Goal: Share content: Share content

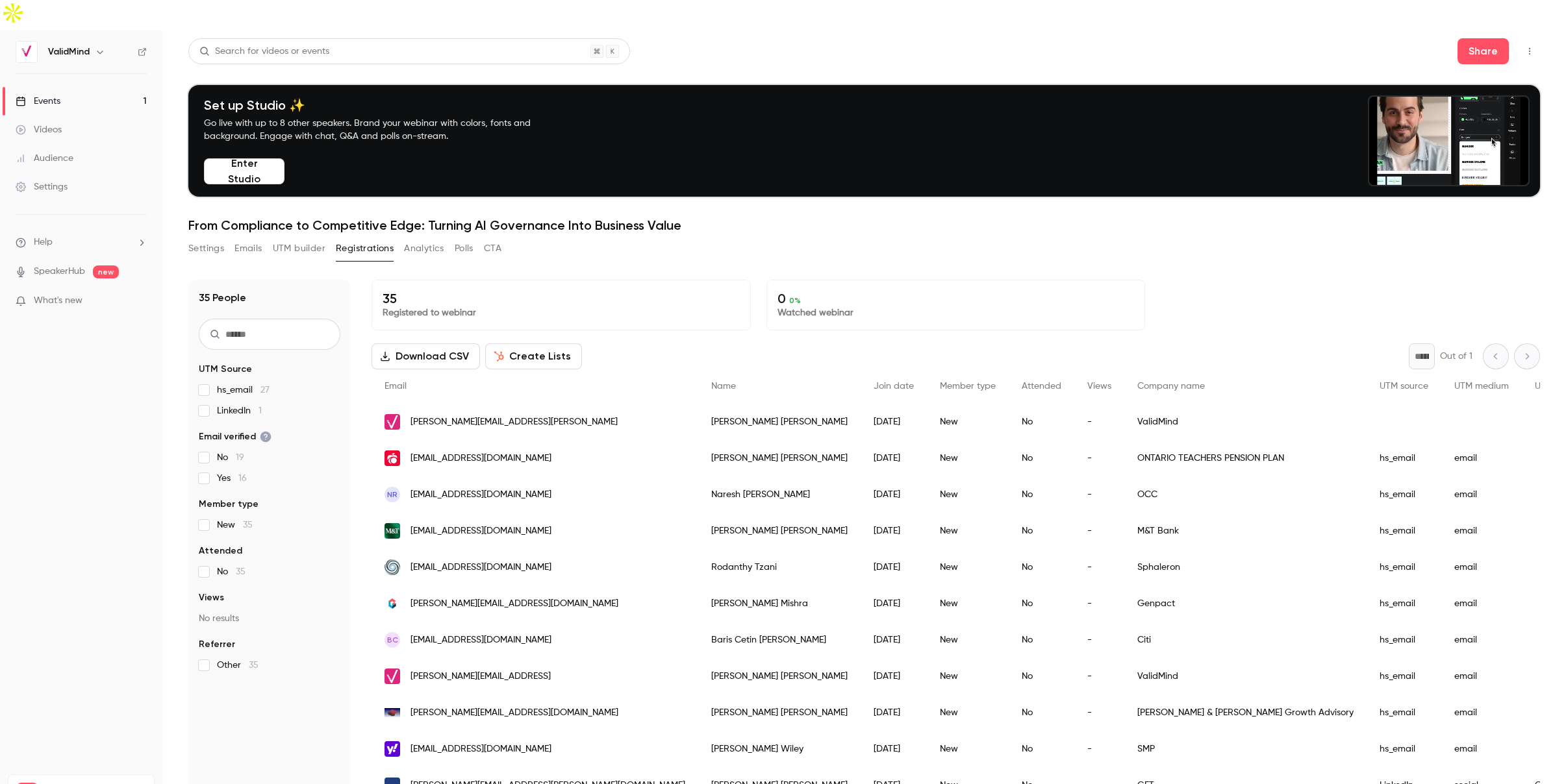
click at [423, 343] on button "Download CSV" at bounding box center [426, 356] width 109 height 26
click at [636, 239] on div "Settings Emails UTM builder Registrations Analytics Polls CTA" at bounding box center [864, 252] width 1352 height 26
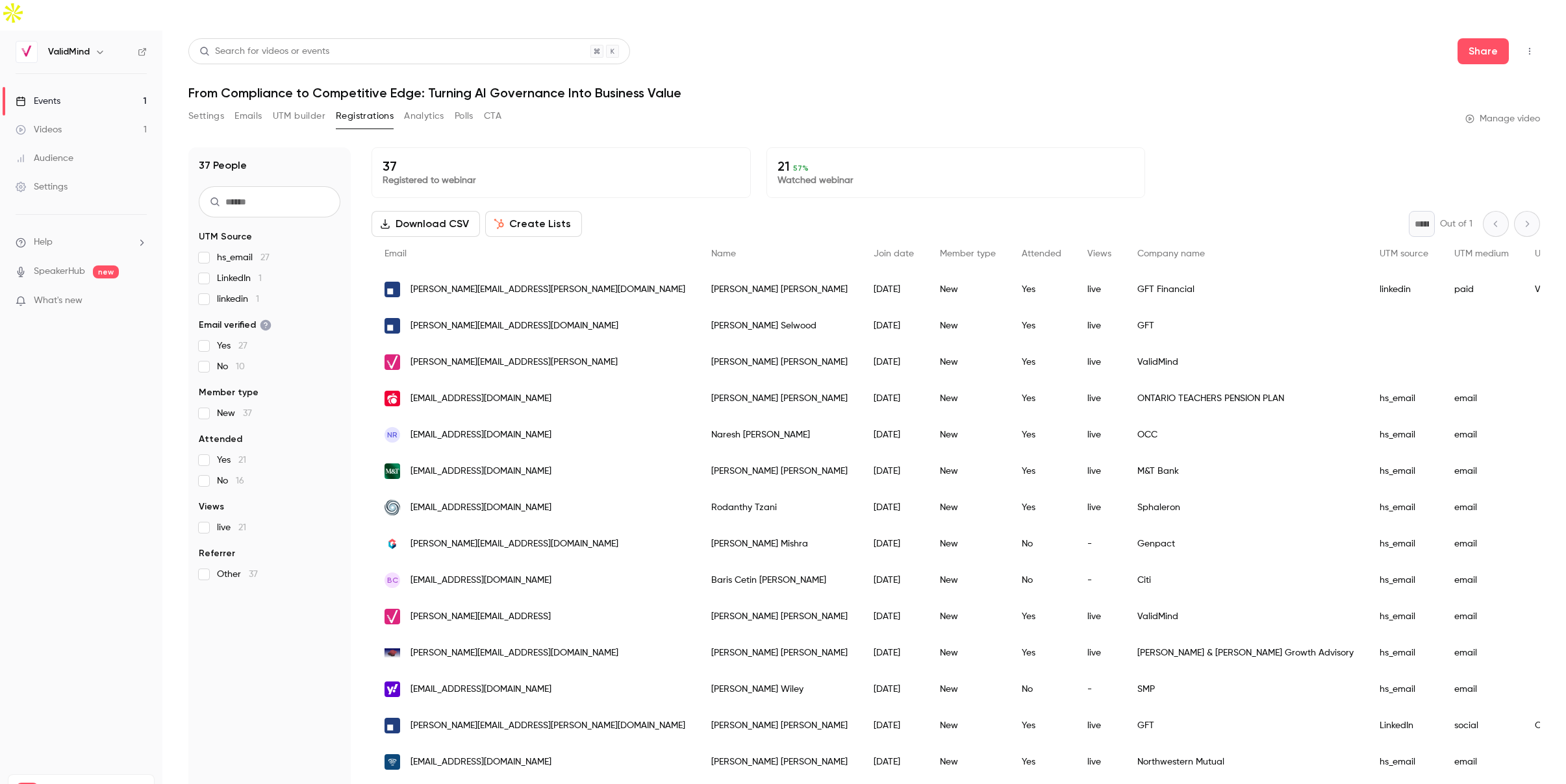
click at [841, 174] on p "Watched webinar" at bounding box center [956, 180] width 357 height 13
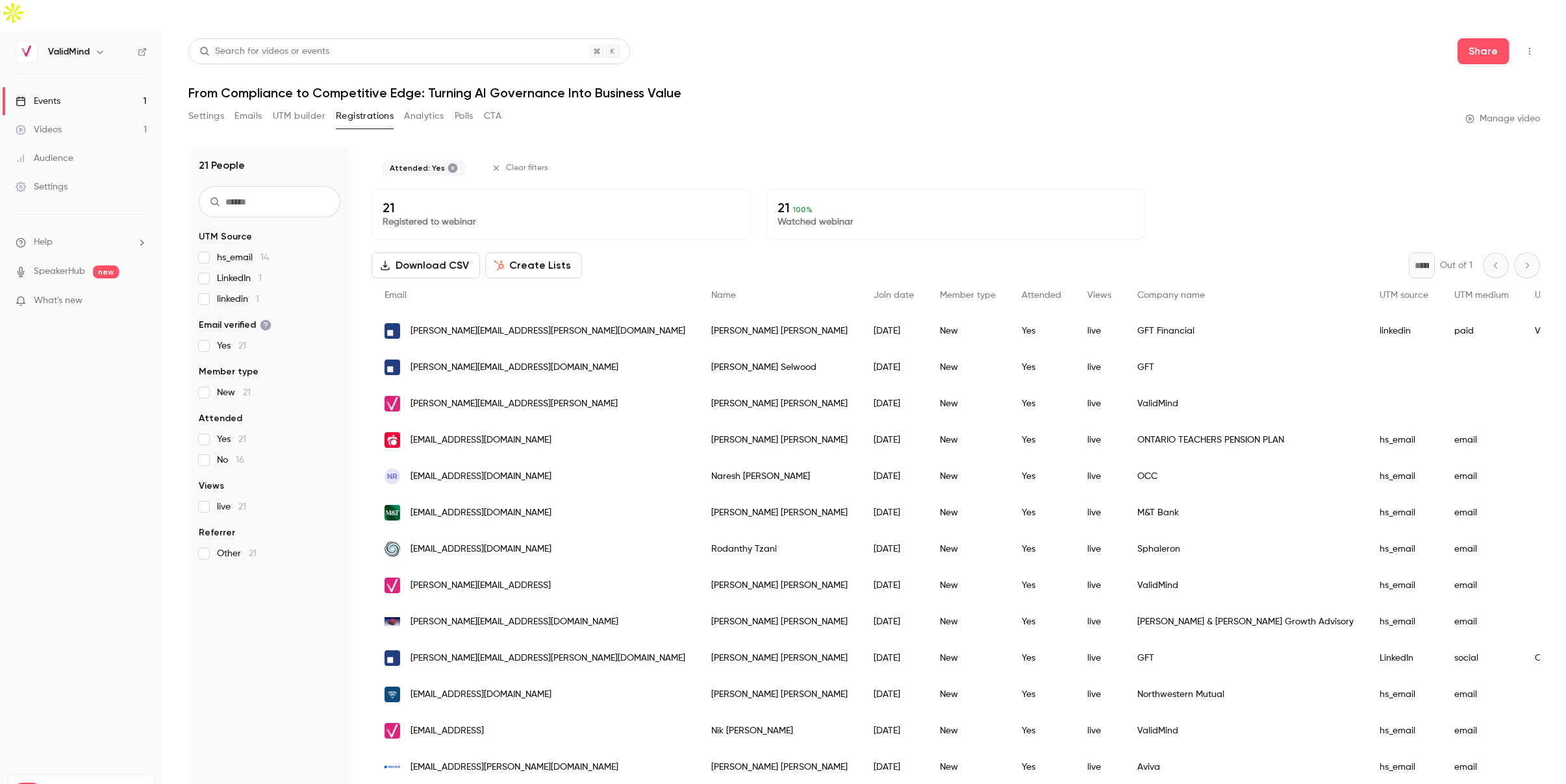
click at [67, 116] on link "Videos 1" at bounding box center [81, 130] width 162 height 29
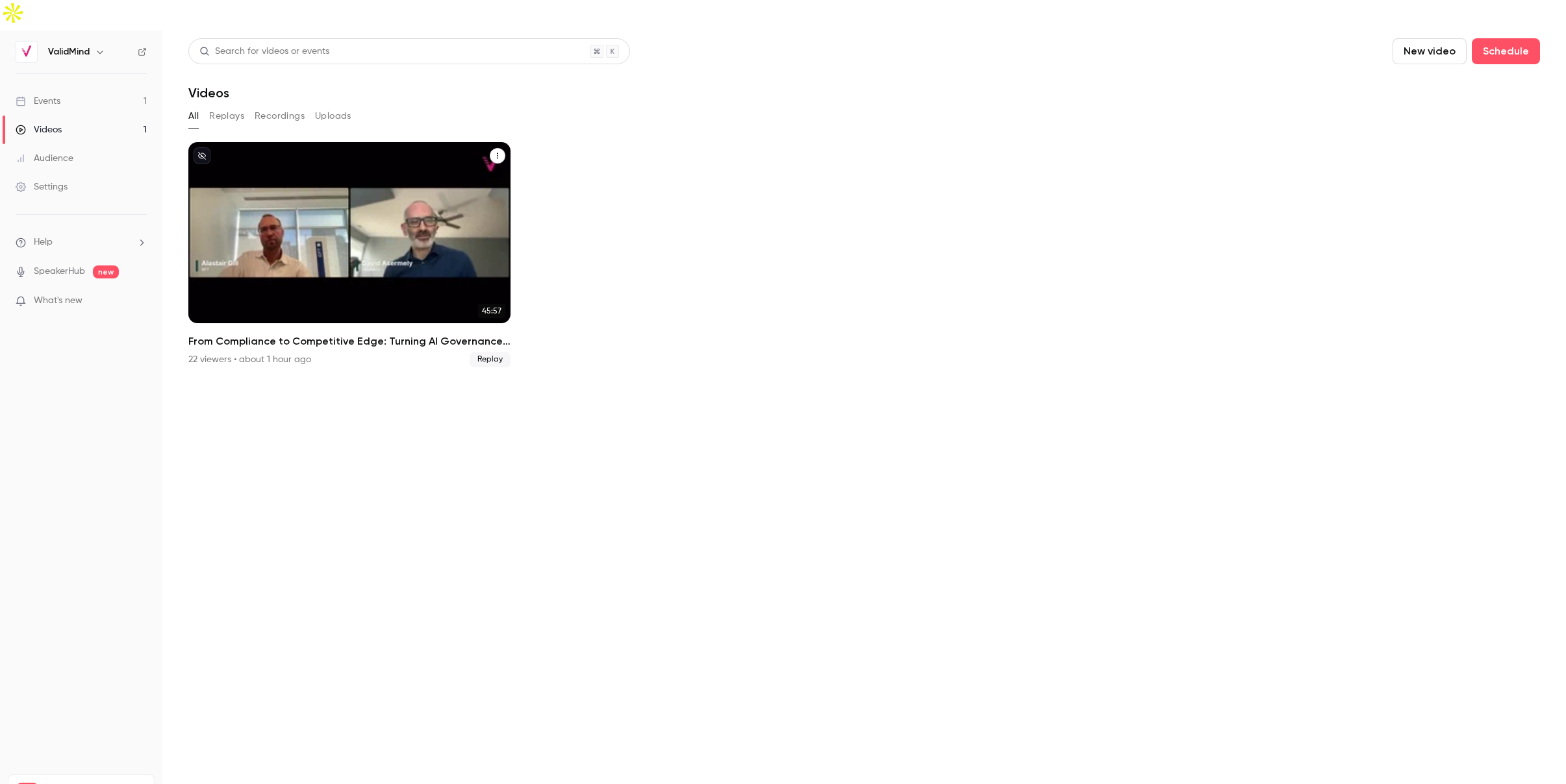
click at [500, 152] on icon "From Compliance to Competitive Edge: Turning AI Governance Into Business Value" at bounding box center [498, 155] width 8 height 8
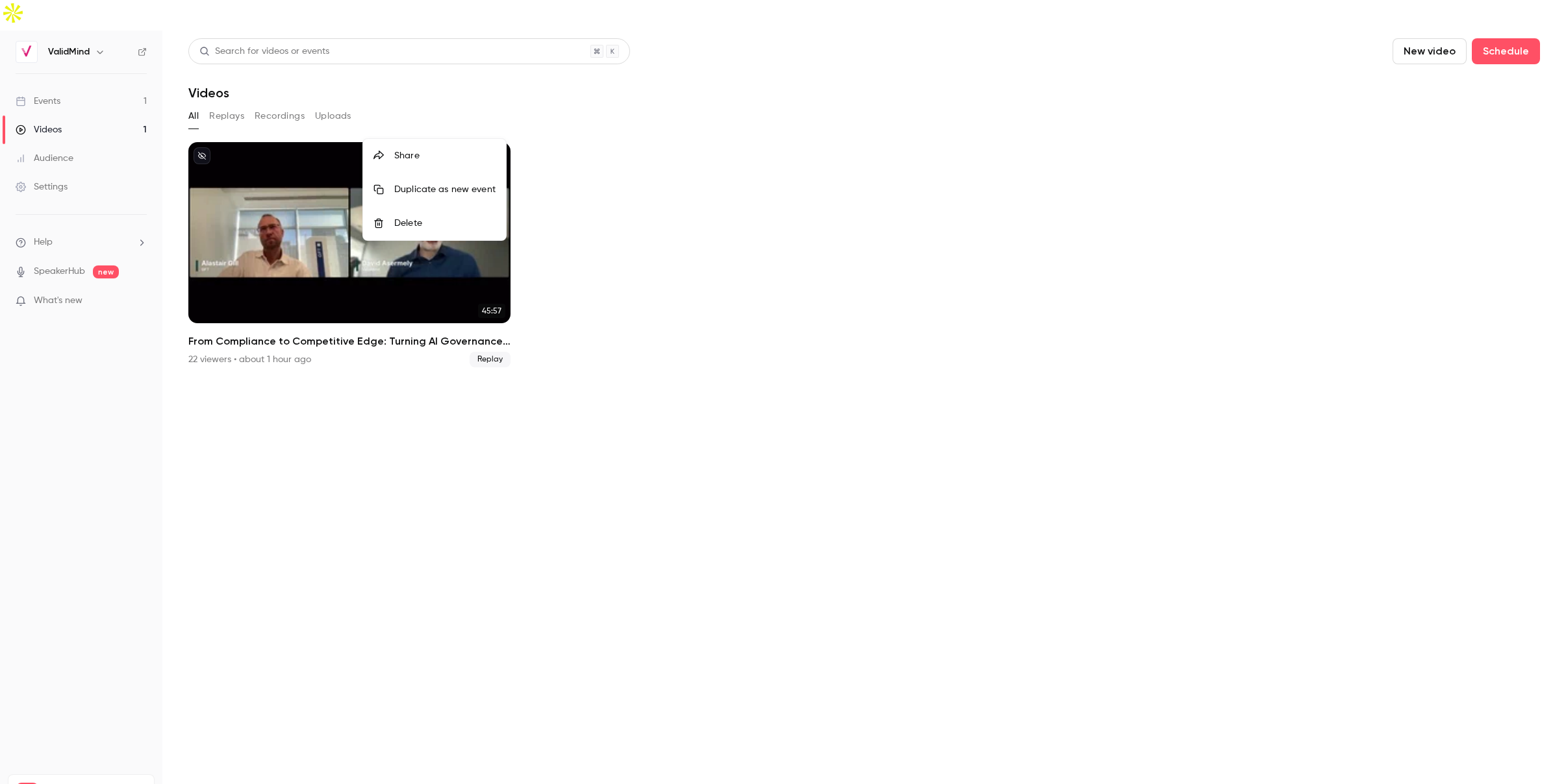
click at [226, 88] on div at bounding box center [783, 392] width 1566 height 784
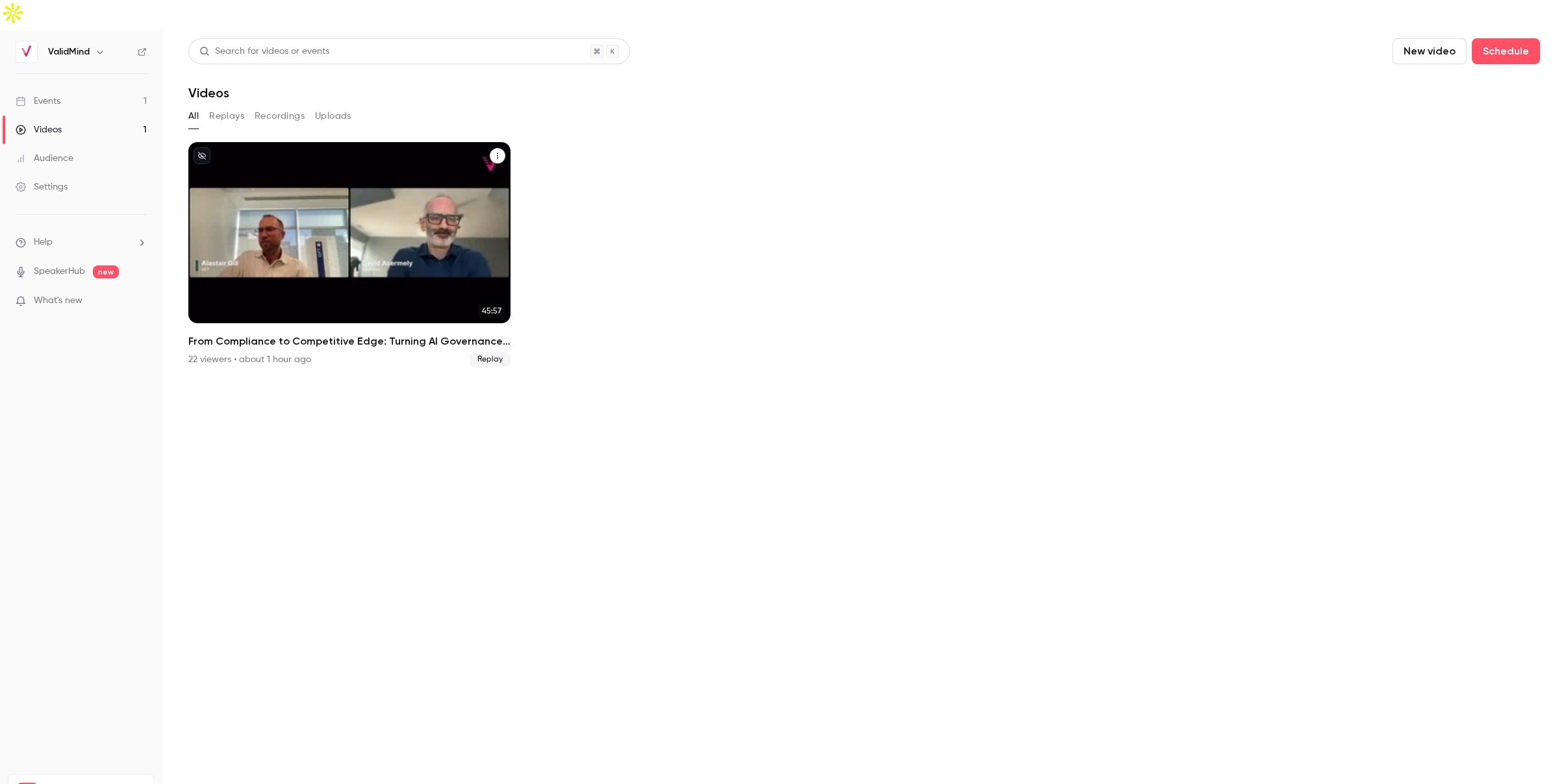
click at [226, 106] on button "Replays" at bounding box center [226, 116] width 35 height 21
click at [498, 152] on icon "From Compliance to Competitive Edge: Turning AI Governance Into Business Value" at bounding box center [498, 155] width 8 height 8
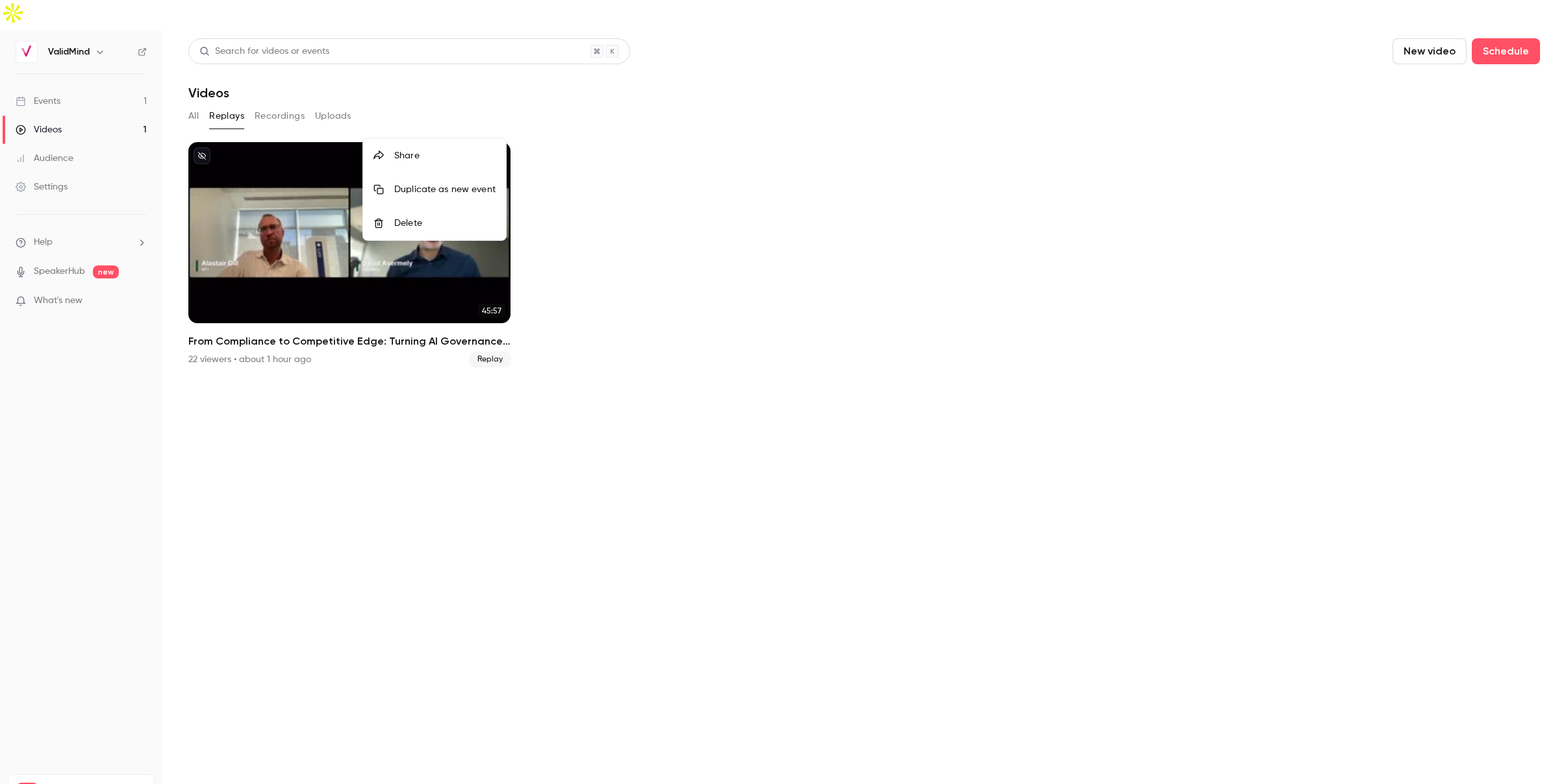
click at [558, 99] on div at bounding box center [783, 392] width 1566 height 784
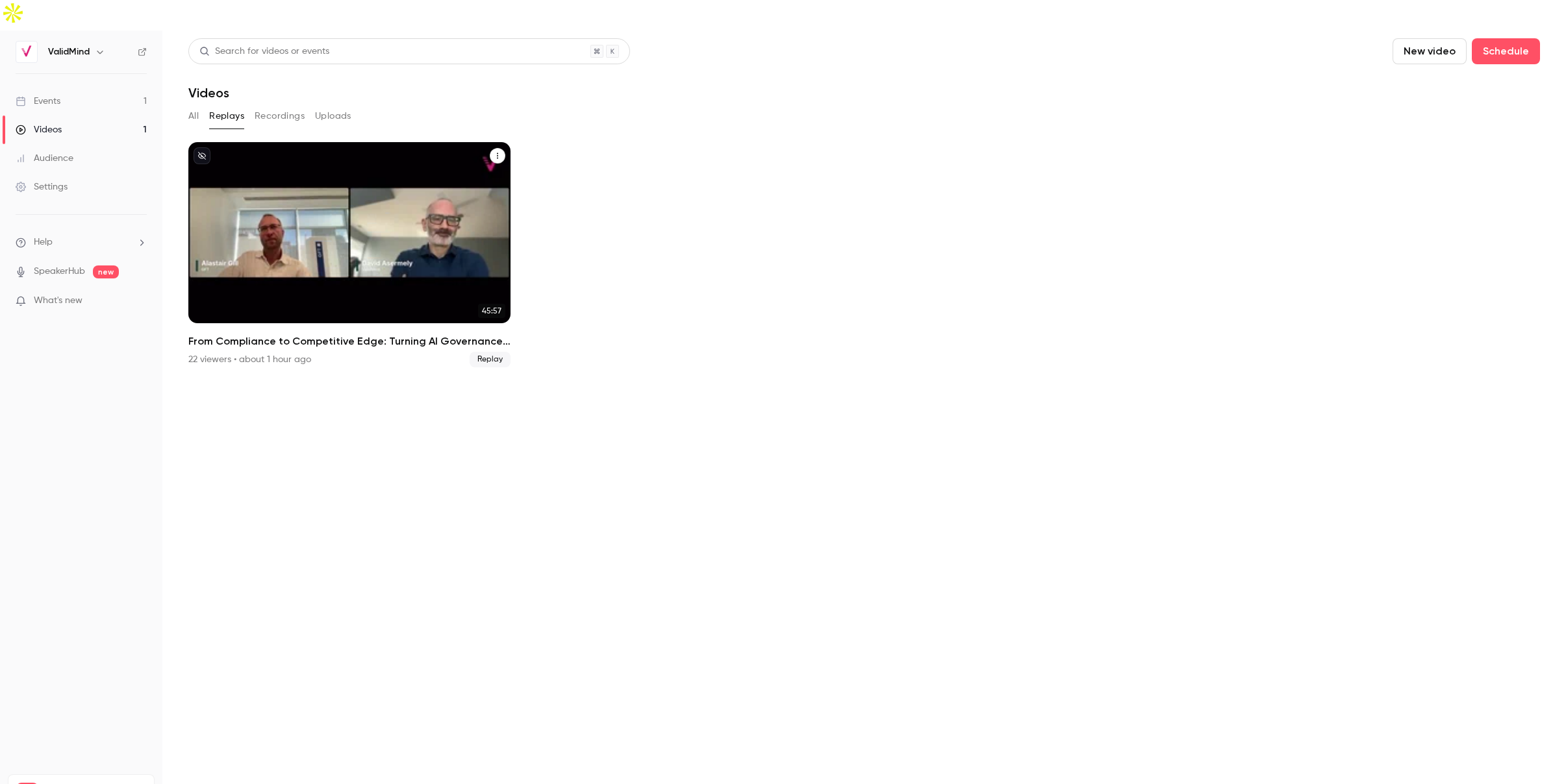
click at [282, 106] on button "Recordings" at bounding box center [280, 116] width 50 height 21
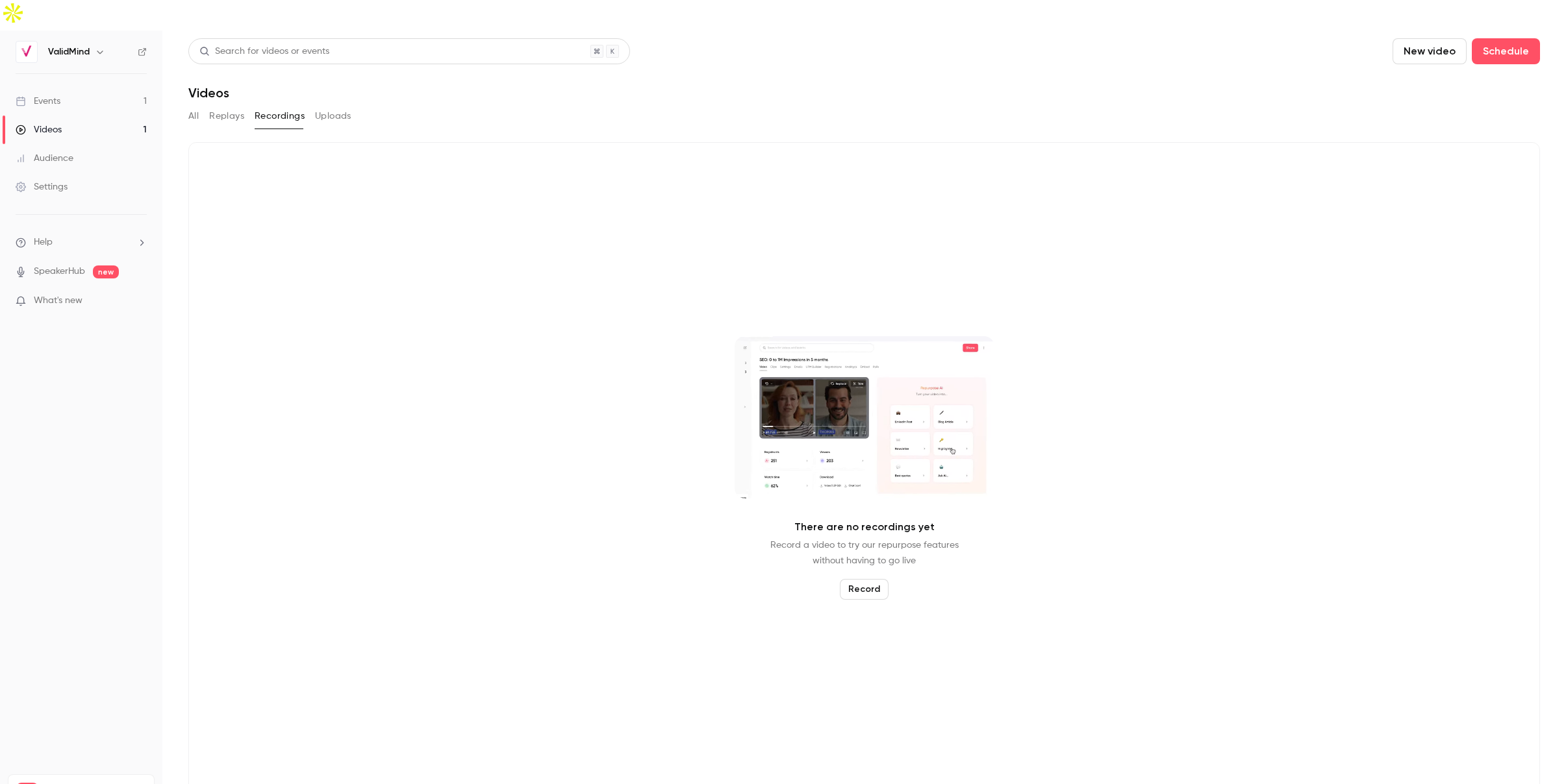
click at [331, 106] on button "Uploads" at bounding box center [333, 116] width 37 height 21
click at [192, 106] on button "All" at bounding box center [193, 116] width 10 height 21
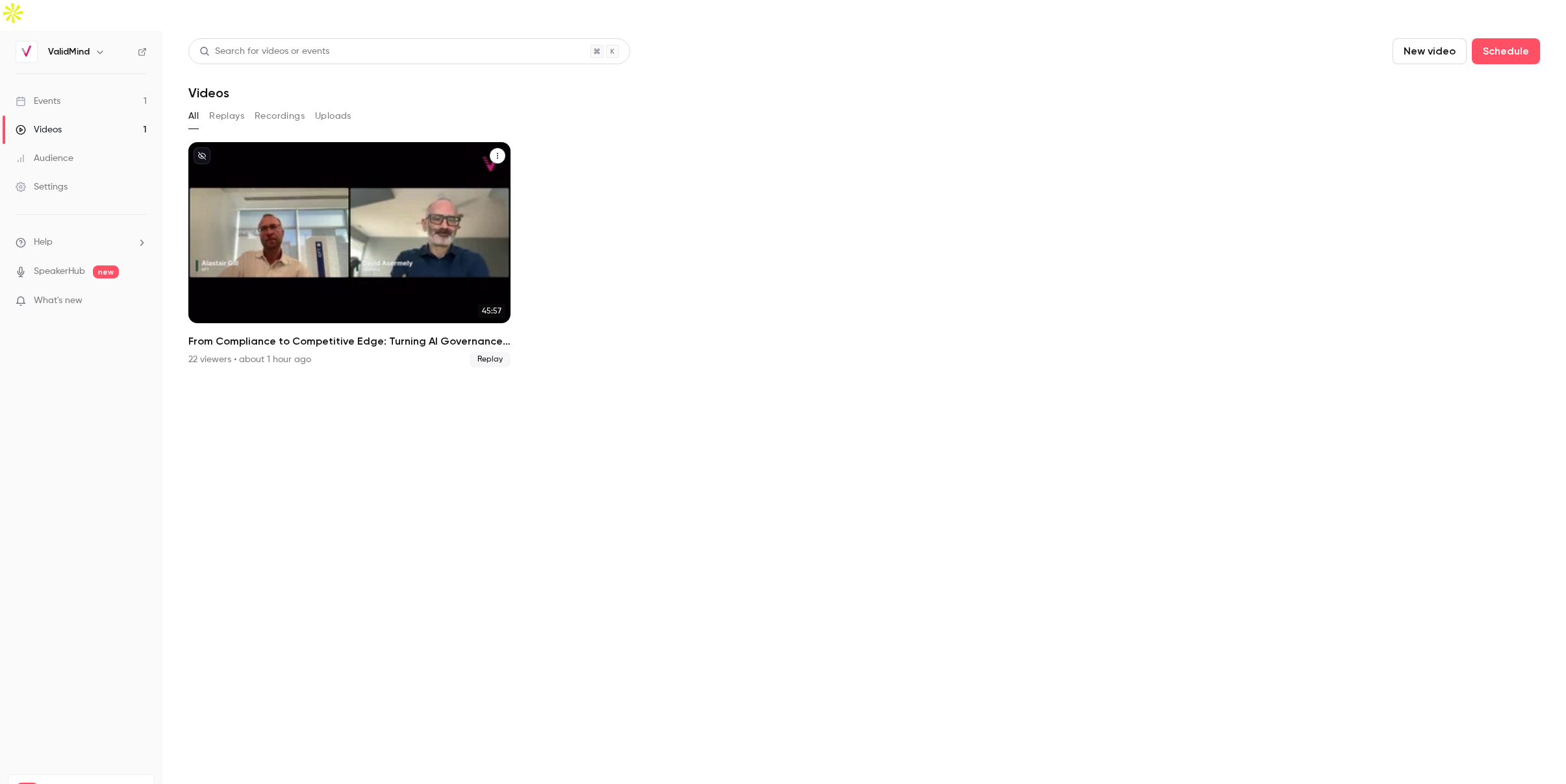
click at [256, 333] on h2 "From Compliance to Competitive Edge: Turning AI Governance Into Business Value" at bounding box center [349, 341] width 322 height 16
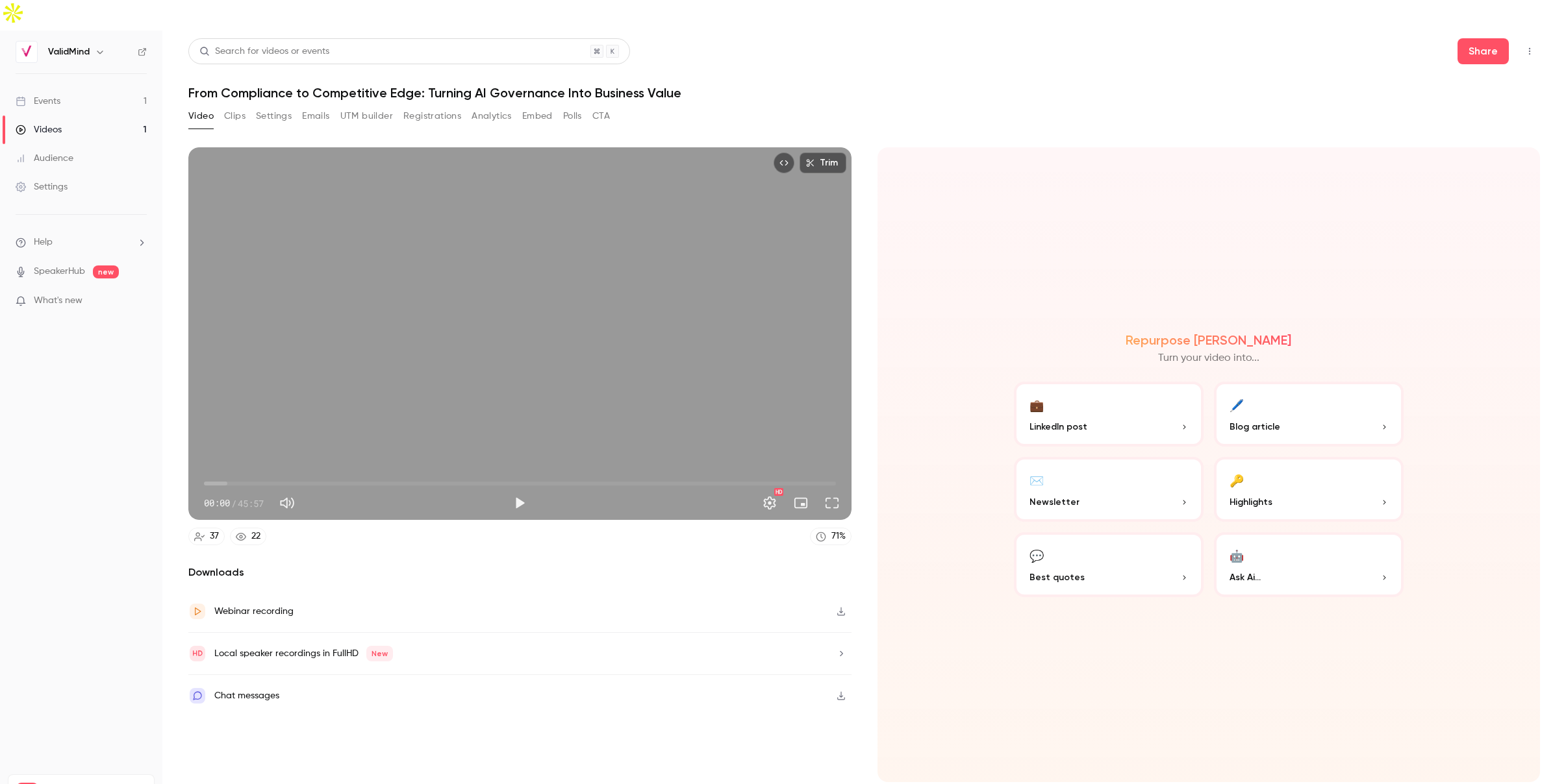
click at [838, 649] on icon "button" at bounding box center [841, 653] width 10 height 9
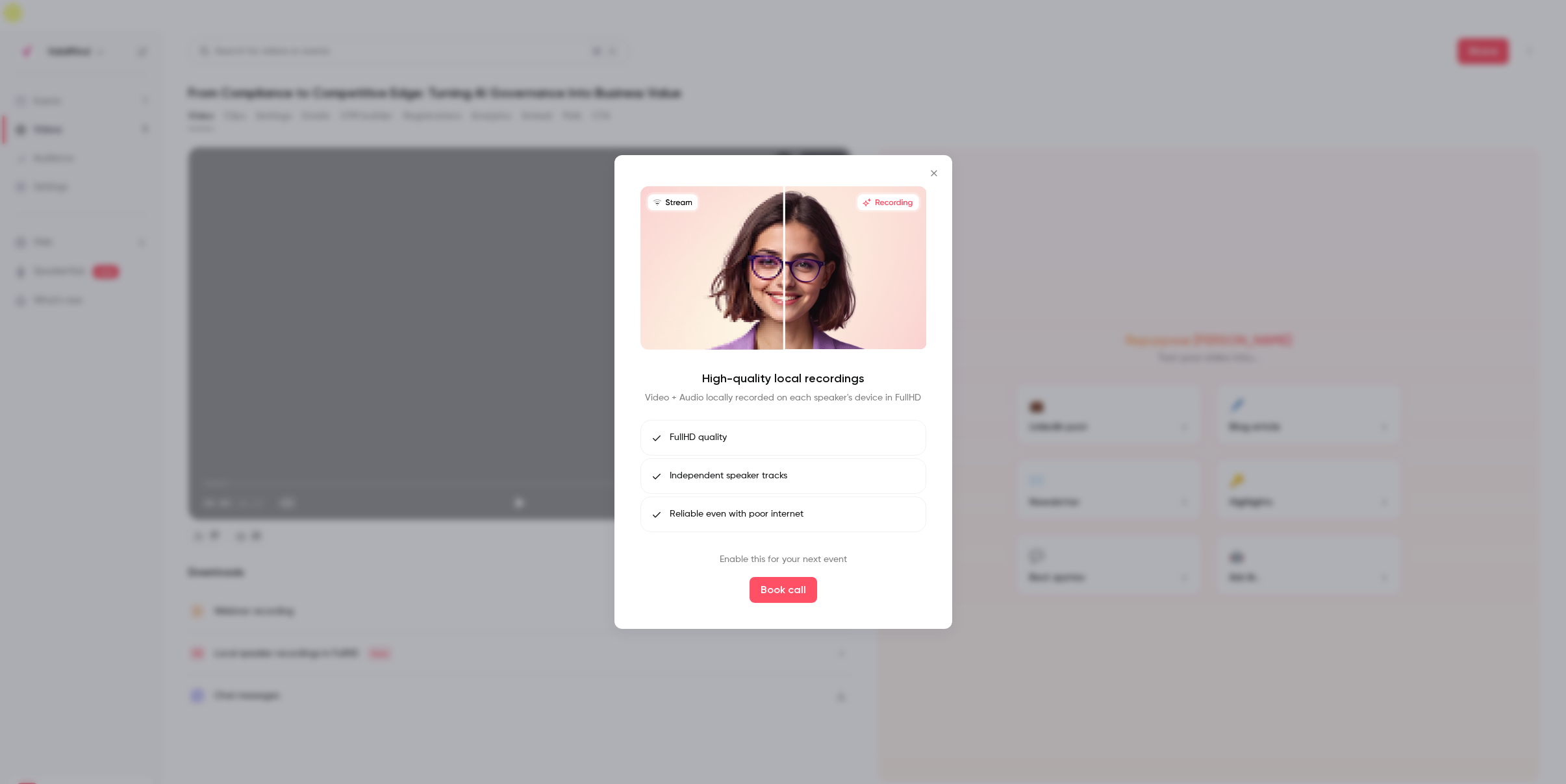
click at [1021, 295] on div at bounding box center [783, 392] width 1566 height 784
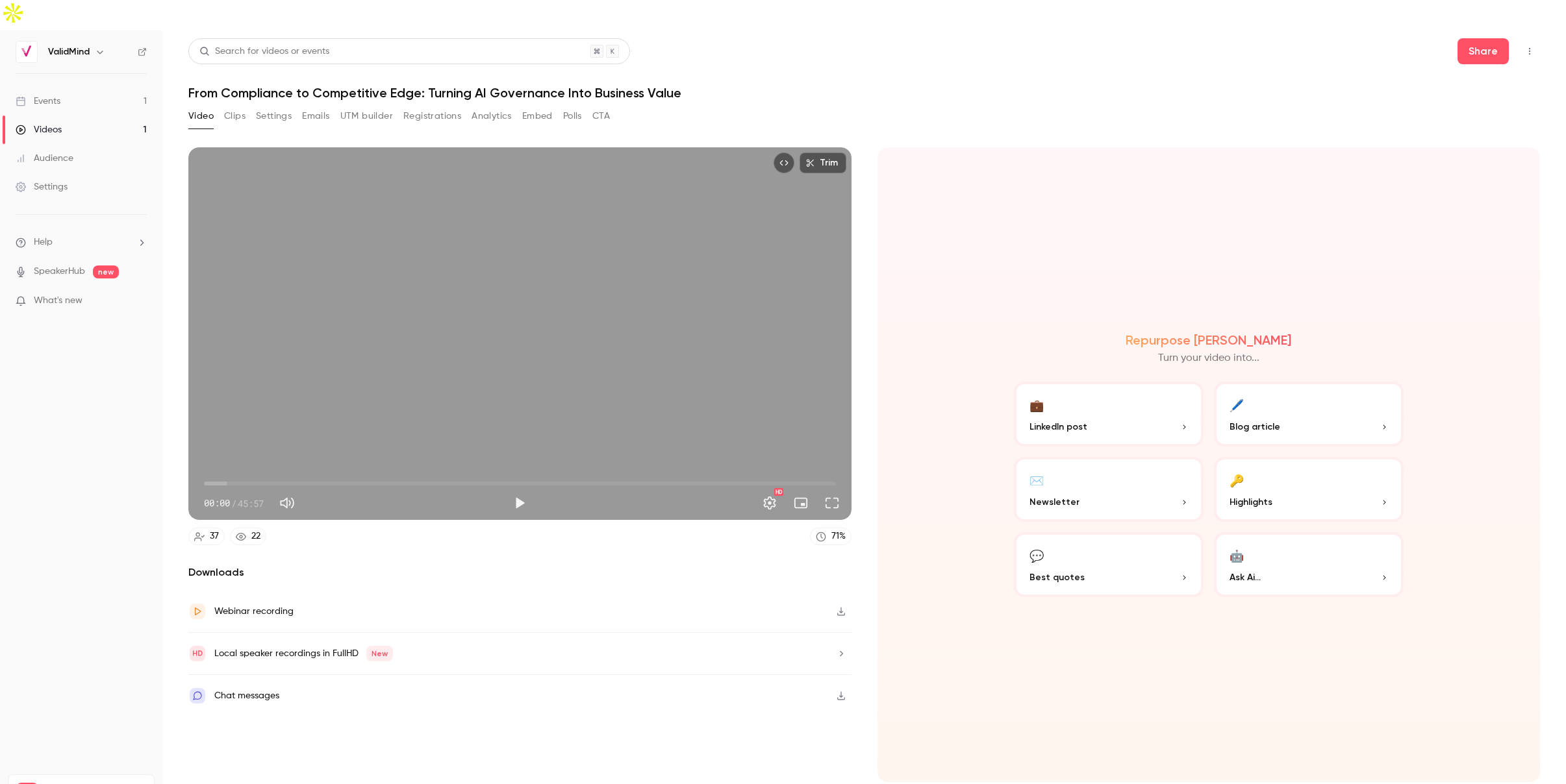
click at [846, 607] on icon "button" at bounding box center [841, 612] width 10 height 9
click at [416, 675] on div "Chat messages" at bounding box center [520, 696] width 663 height 42
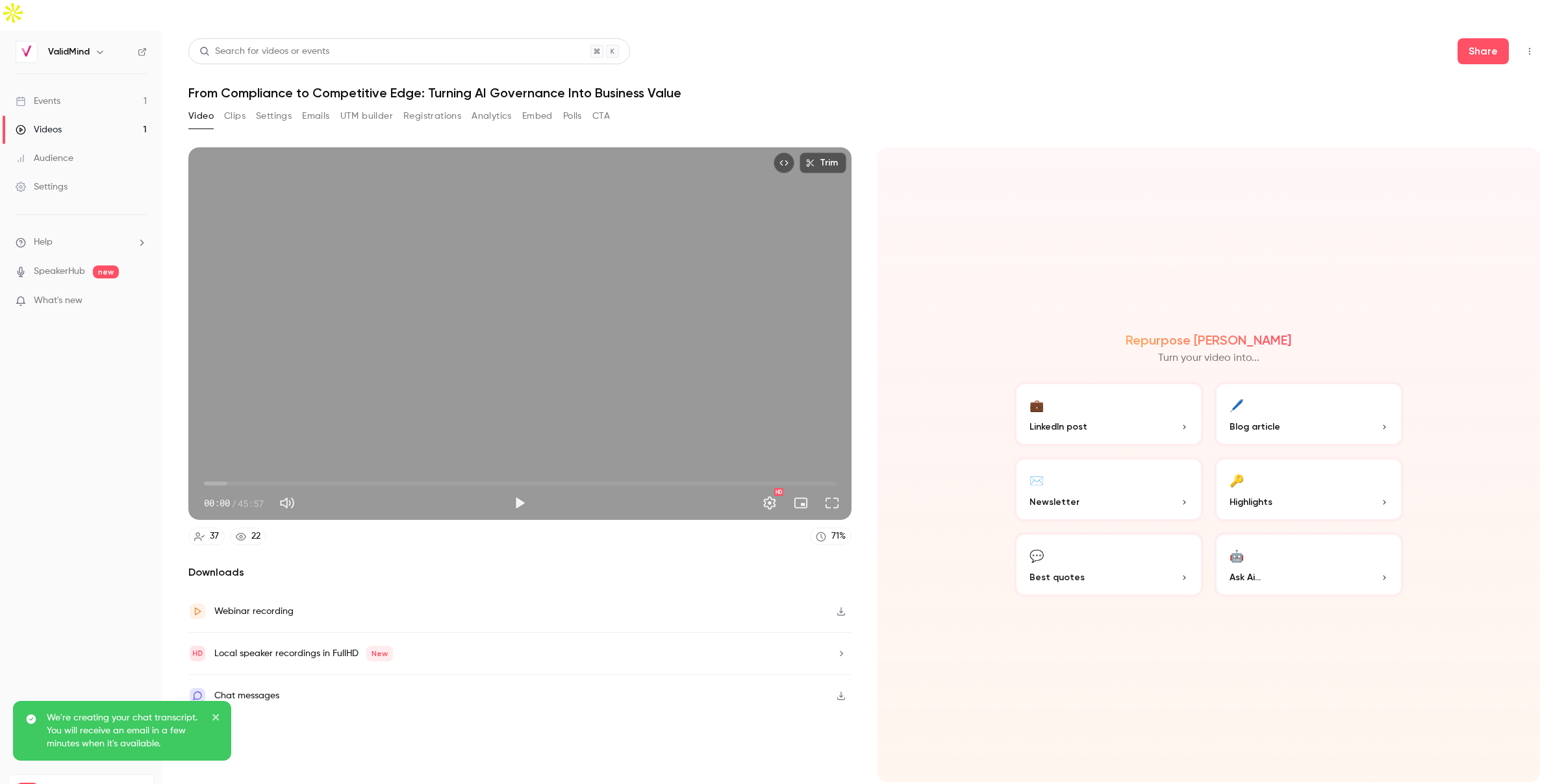
click at [219, 716] on icon "close" at bounding box center [216, 717] width 9 height 10
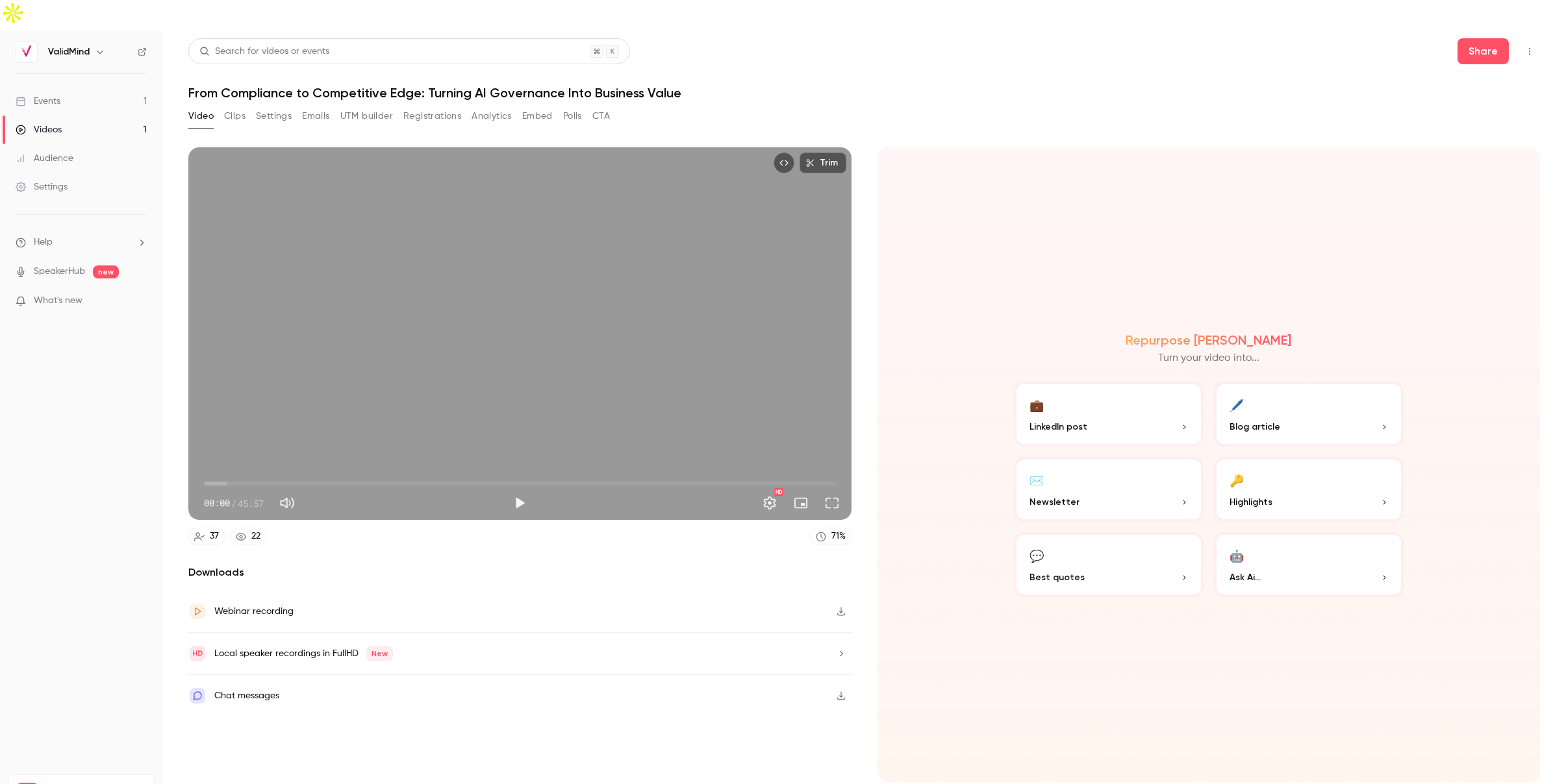
click at [1080, 532] on button "💬 Best quotes" at bounding box center [1109, 565] width 190 height 65
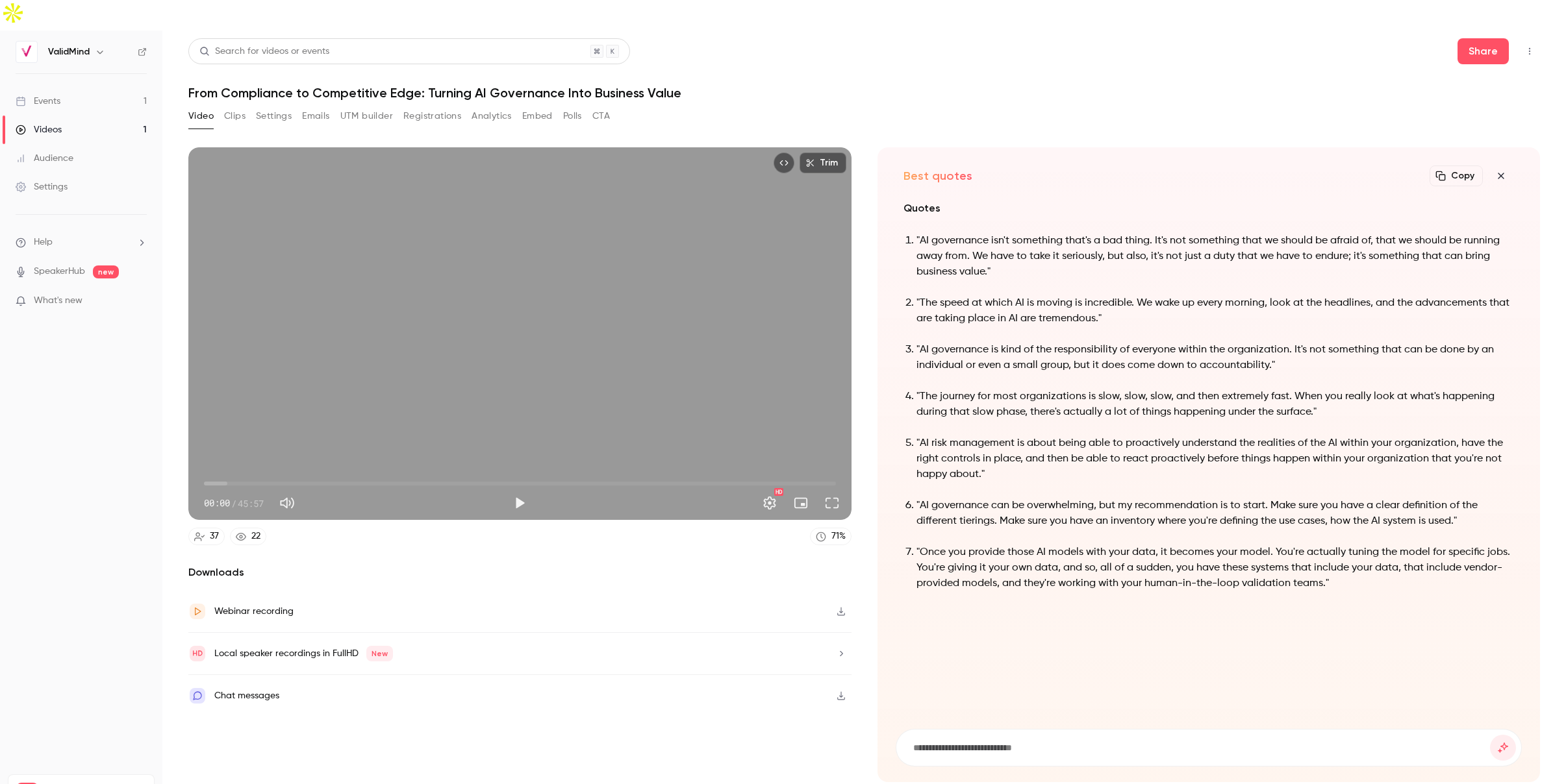
click at [1503, 172] on icon "button" at bounding box center [1501, 175] width 6 height 6
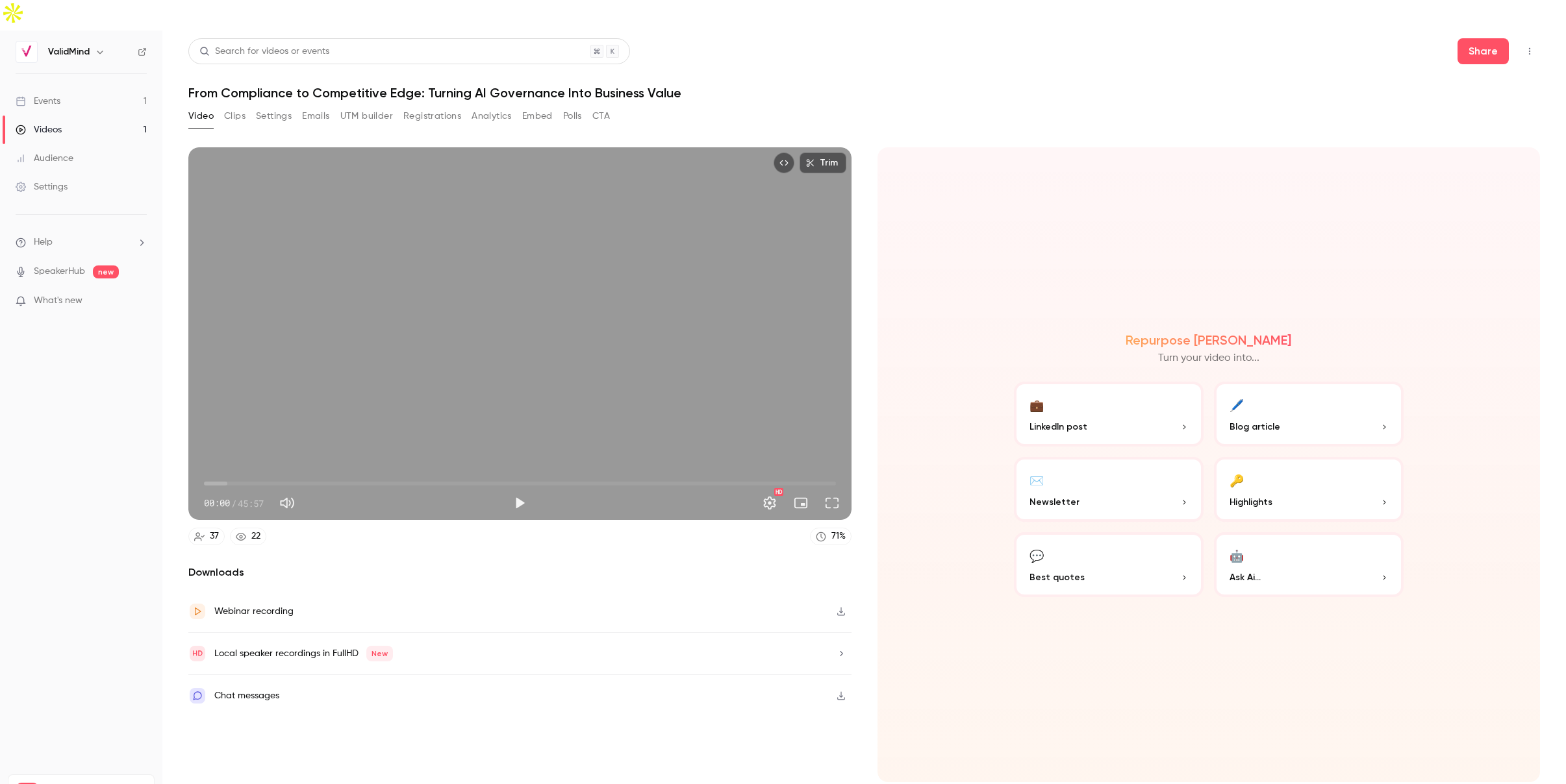
click at [532, 106] on button "Embed" at bounding box center [537, 116] width 30 height 21
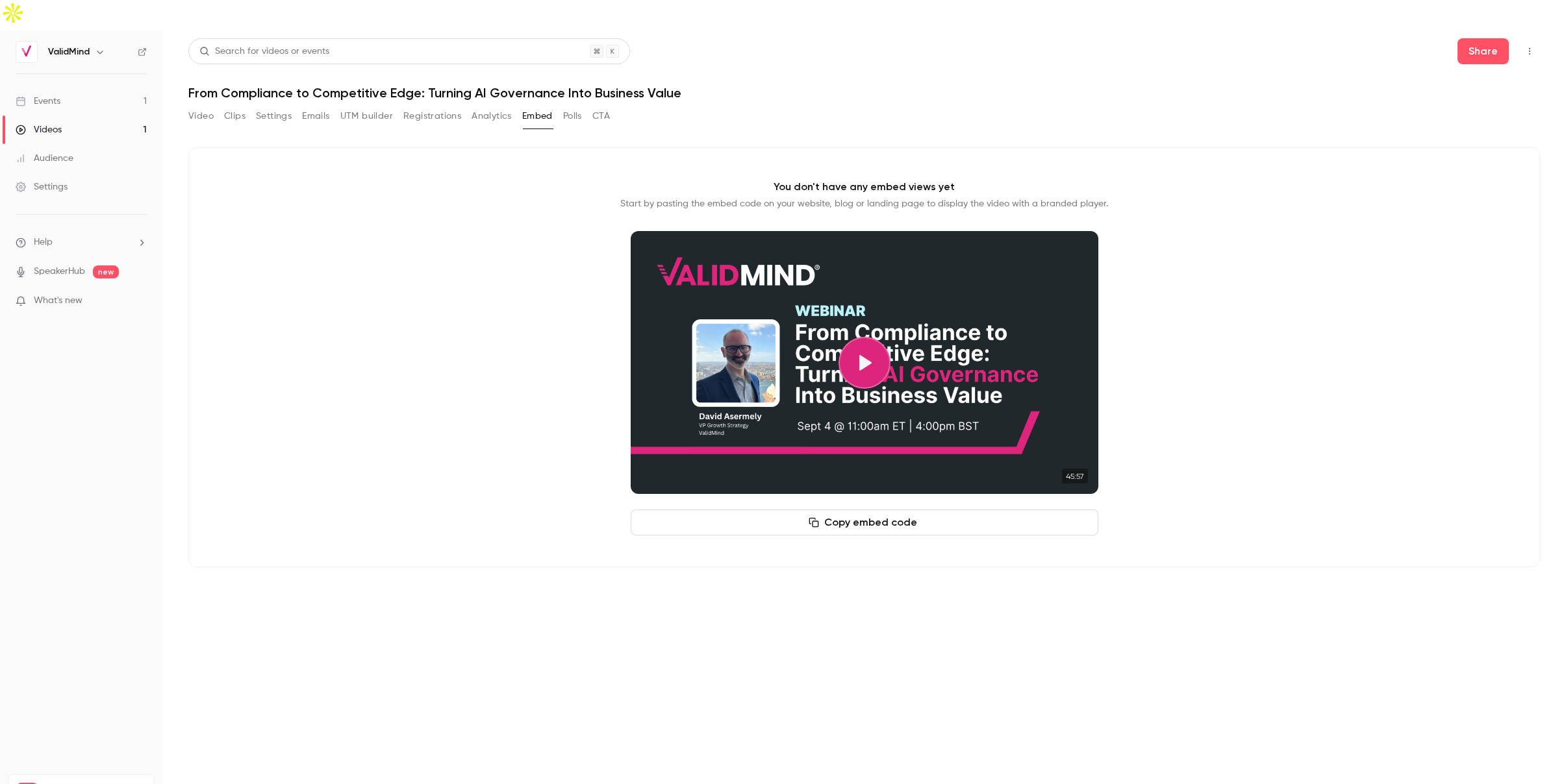
click at [797, 509] on button "Copy embed code" at bounding box center [864, 522] width 467 height 26
click at [261, 85] on h1 "From Compliance to Competitive Edge: Turning AI Governance Into Business Value" at bounding box center [864, 93] width 1352 height 16
copy div "From Compliance to Competitive Edge: Turning AI Governance Into Business Value …"
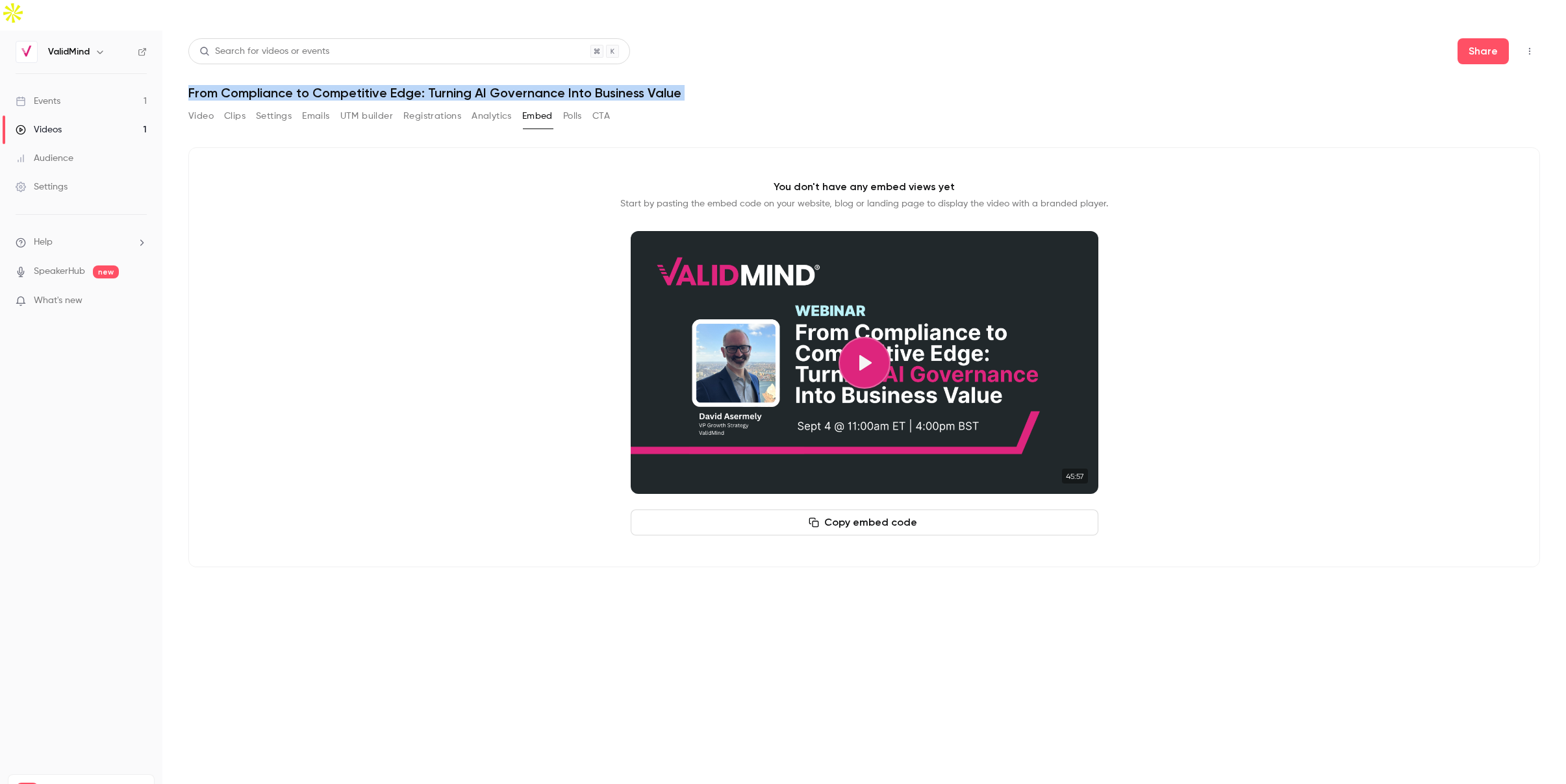
click at [798, 509] on button "Copy embed code" at bounding box center [864, 522] width 467 height 26
click at [871, 509] on button "Copy embed code" at bounding box center [864, 522] width 467 height 26
click at [910, 509] on button "Copy embed code" at bounding box center [864, 522] width 467 height 26
click at [817, 198] on p "Start by pasting the embed code on your website, blog or landing page to displa…" at bounding box center [864, 204] width 487 height 13
click at [574, 106] on button "Polls" at bounding box center [572, 116] width 19 height 21
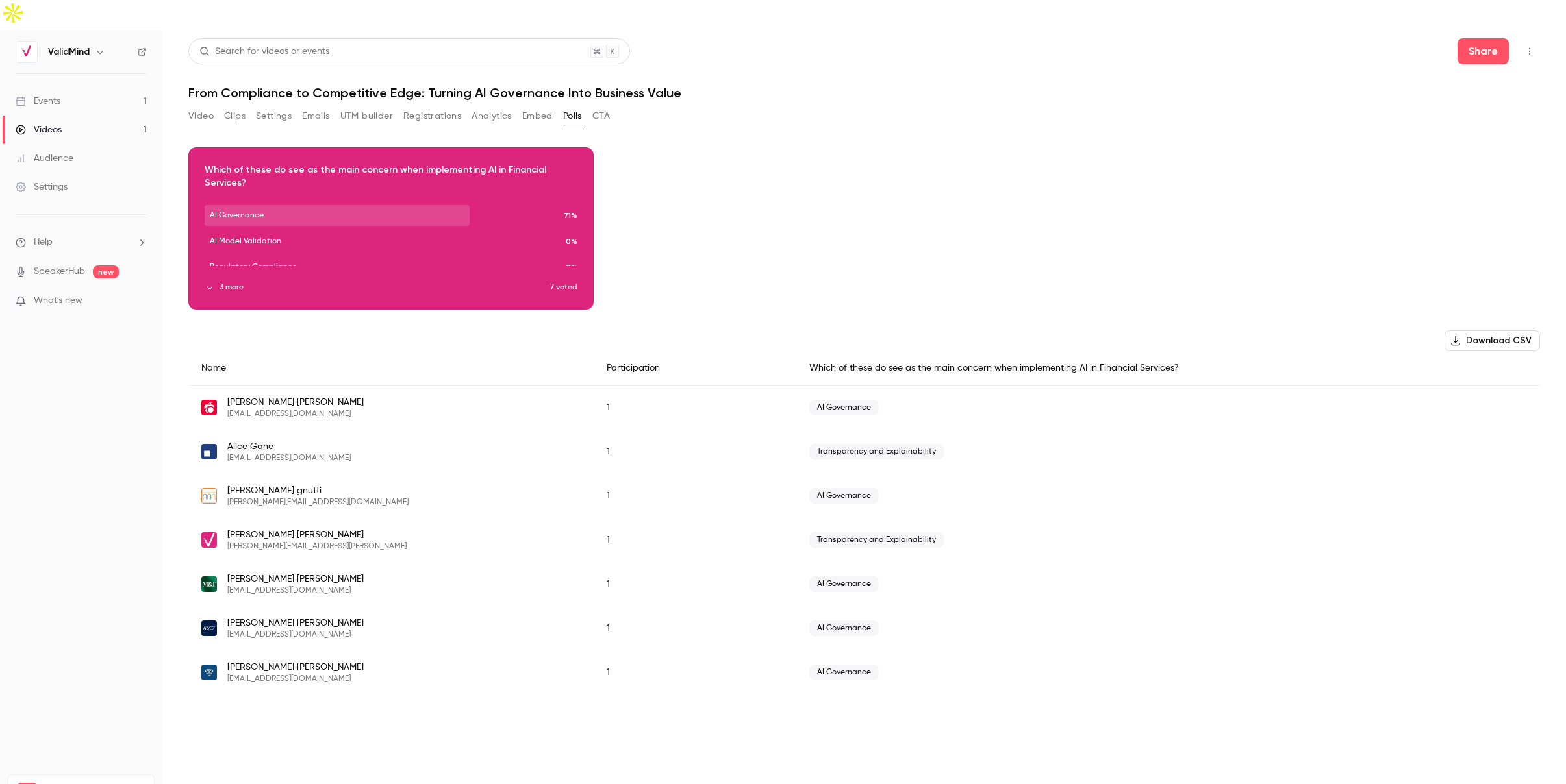
click at [609, 106] on button "CTA" at bounding box center [601, 116] width 17 height 21
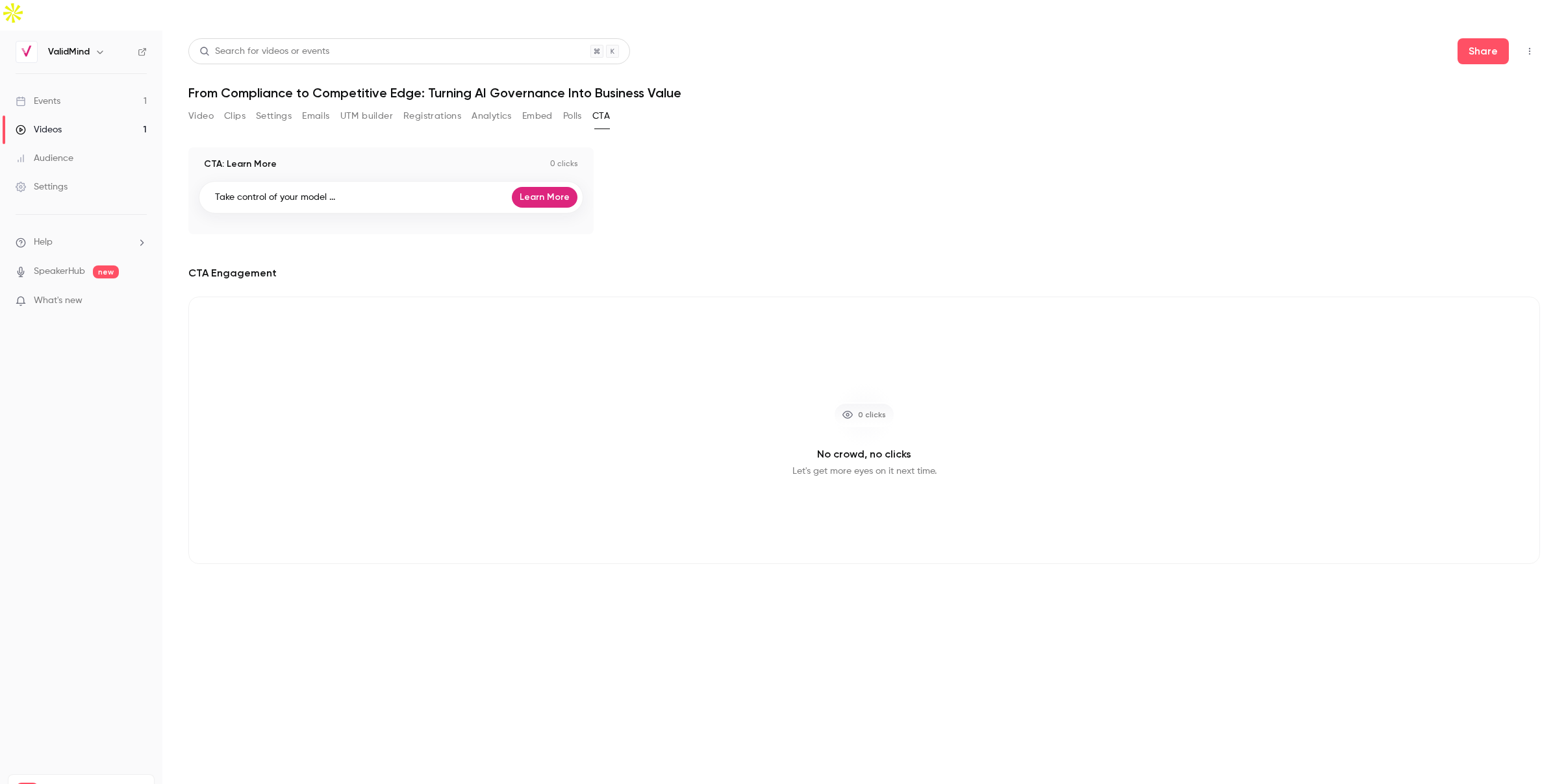
click at [232, 106] on button "Clips" at bounding box center [235, 116] width 22 height 21
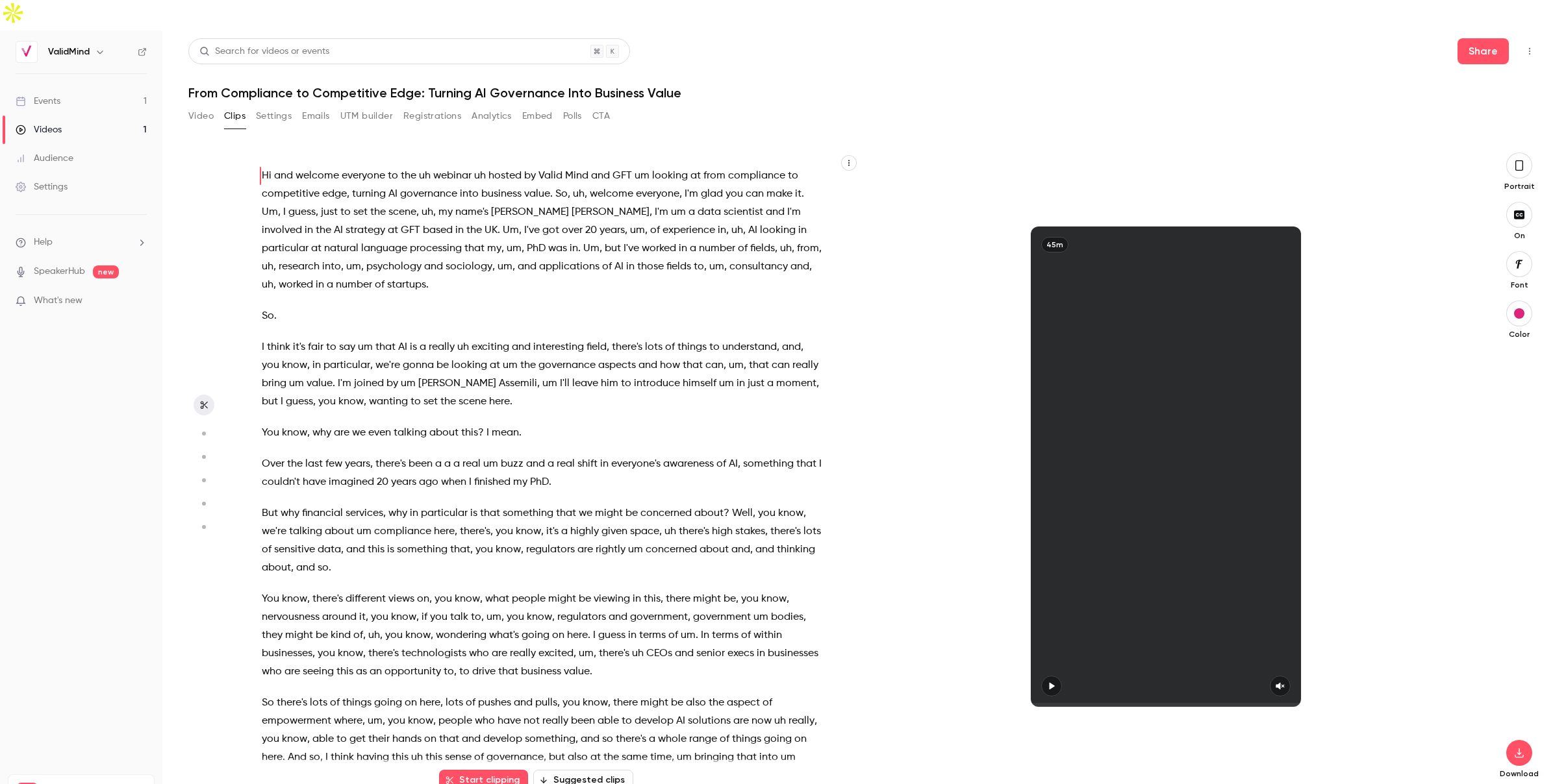
click at [340, 203] on span "to" at bounding box center [345, 212] width 10 height 18
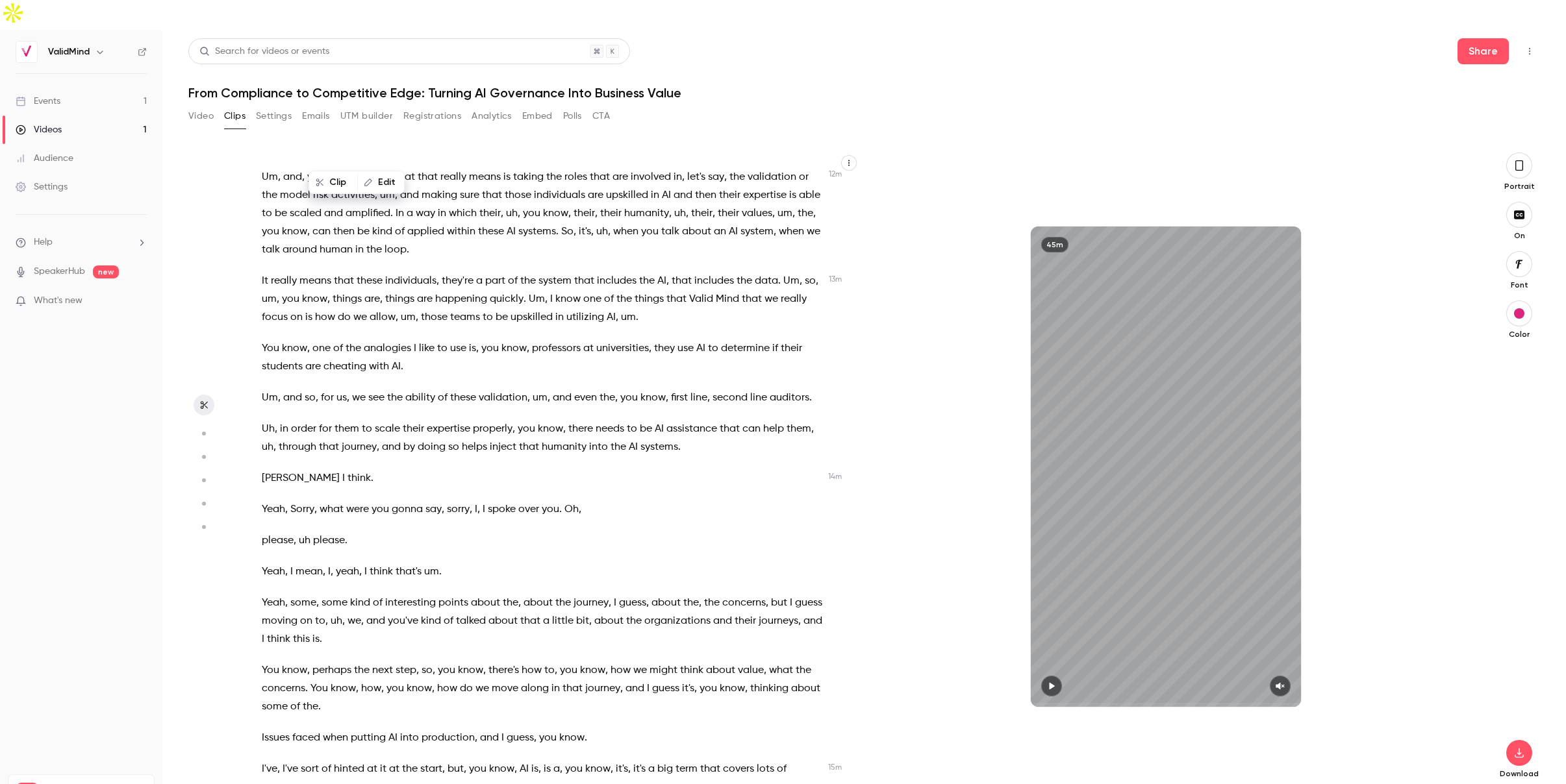
scroll to position [3427, 0]
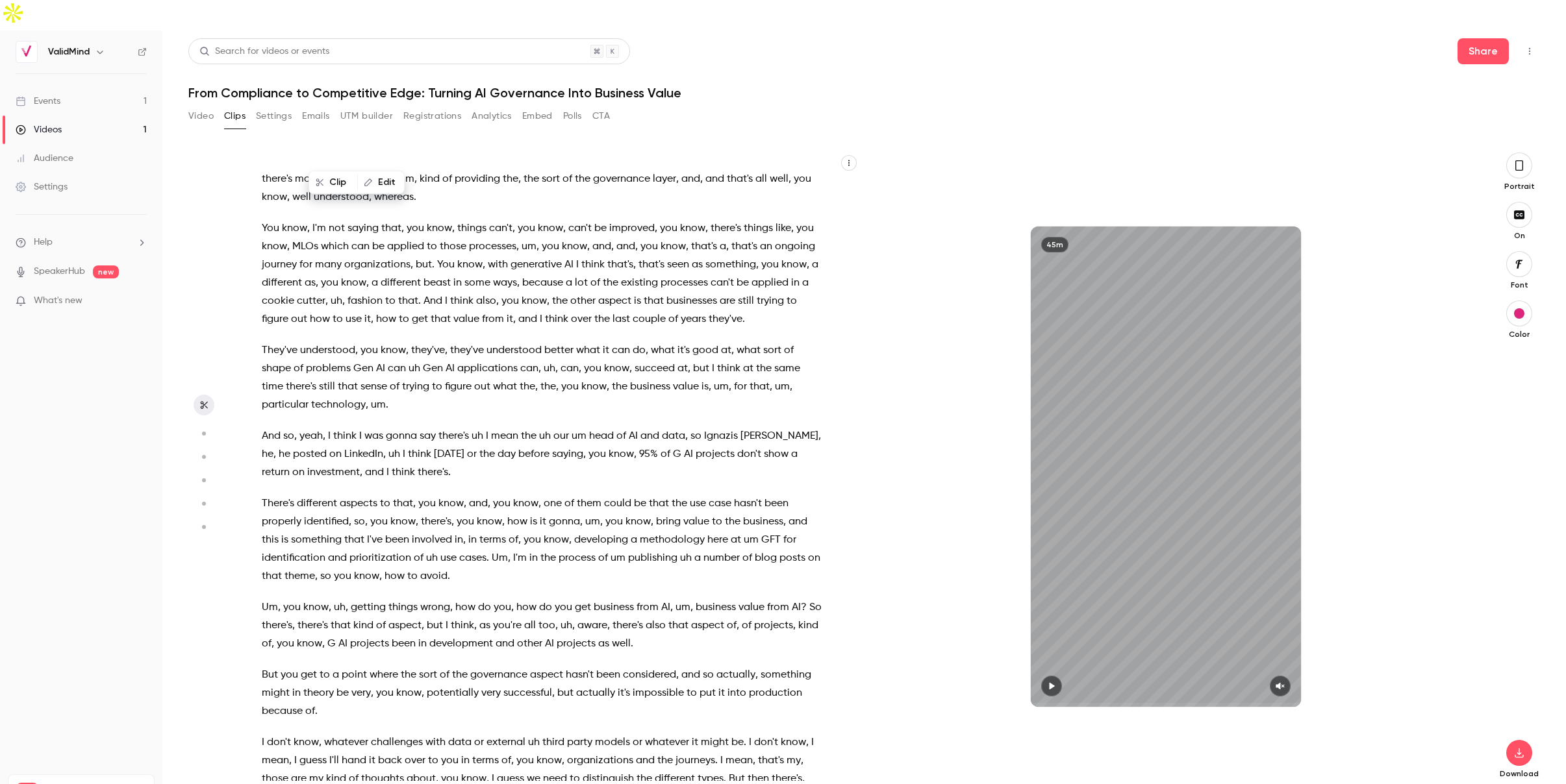
click at [439, 430] on p "And so , yeah , I think I was gonna say there's uh I mean the uh our um head of…" at bounding box center [542, 454] width 562 height 55
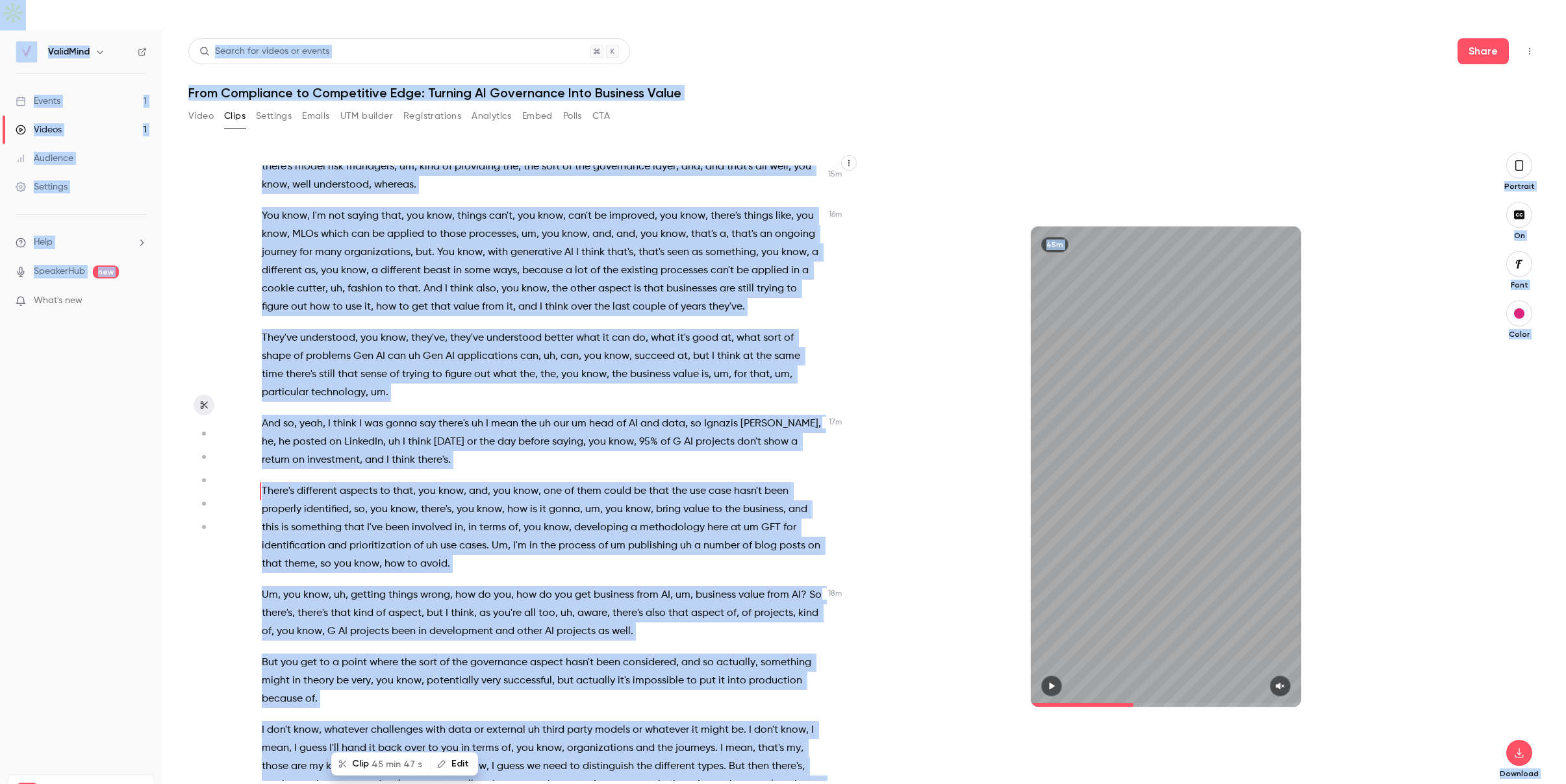
click at [439, 430] on div "Hi and welcome everyone to the uh webinar uh hosted by Valid Mind and GFT um lo…" at bounding box center [549, 473] width 608 height 615
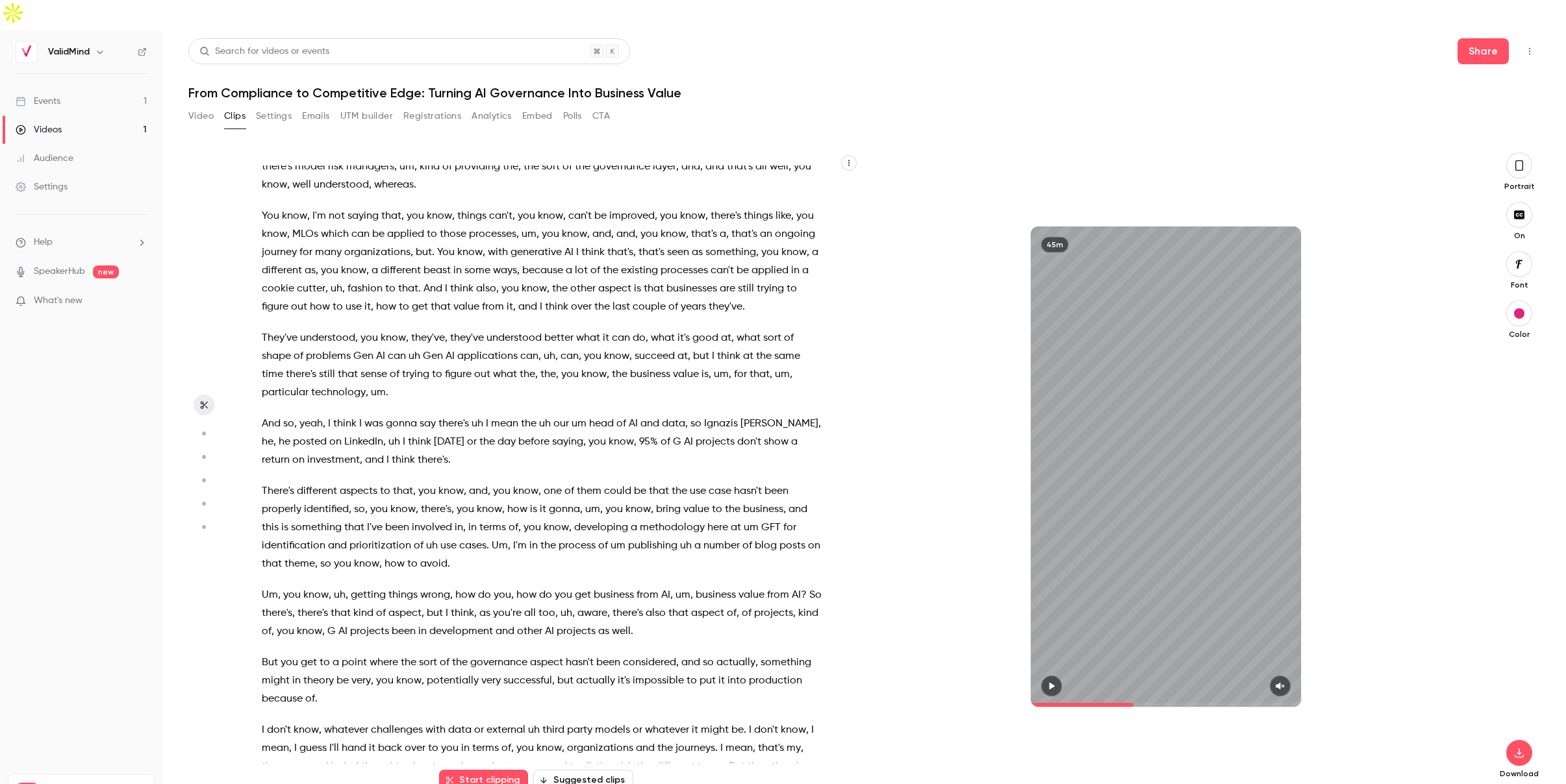
type input "*"
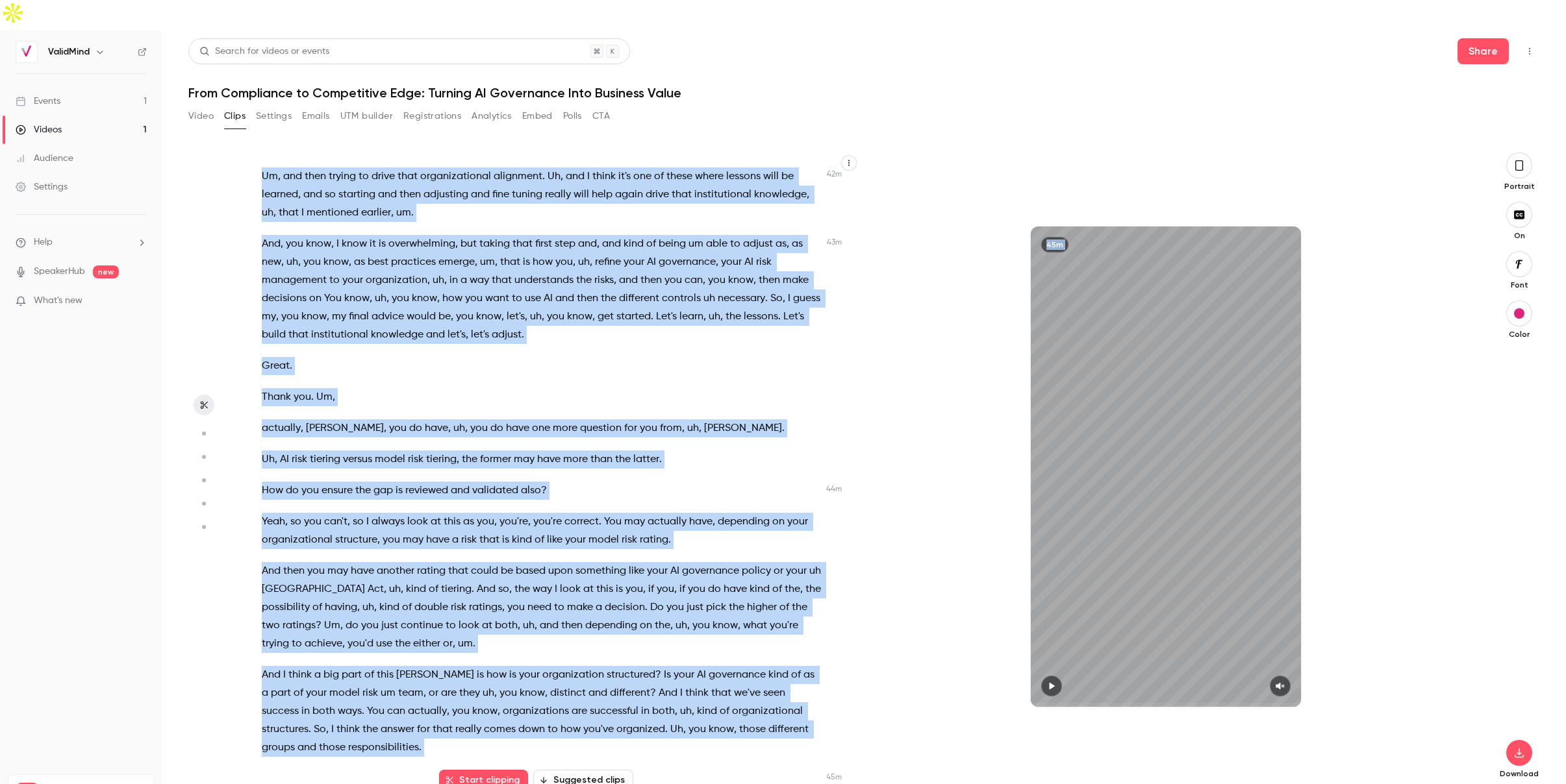
scroll to position [9462, 0]
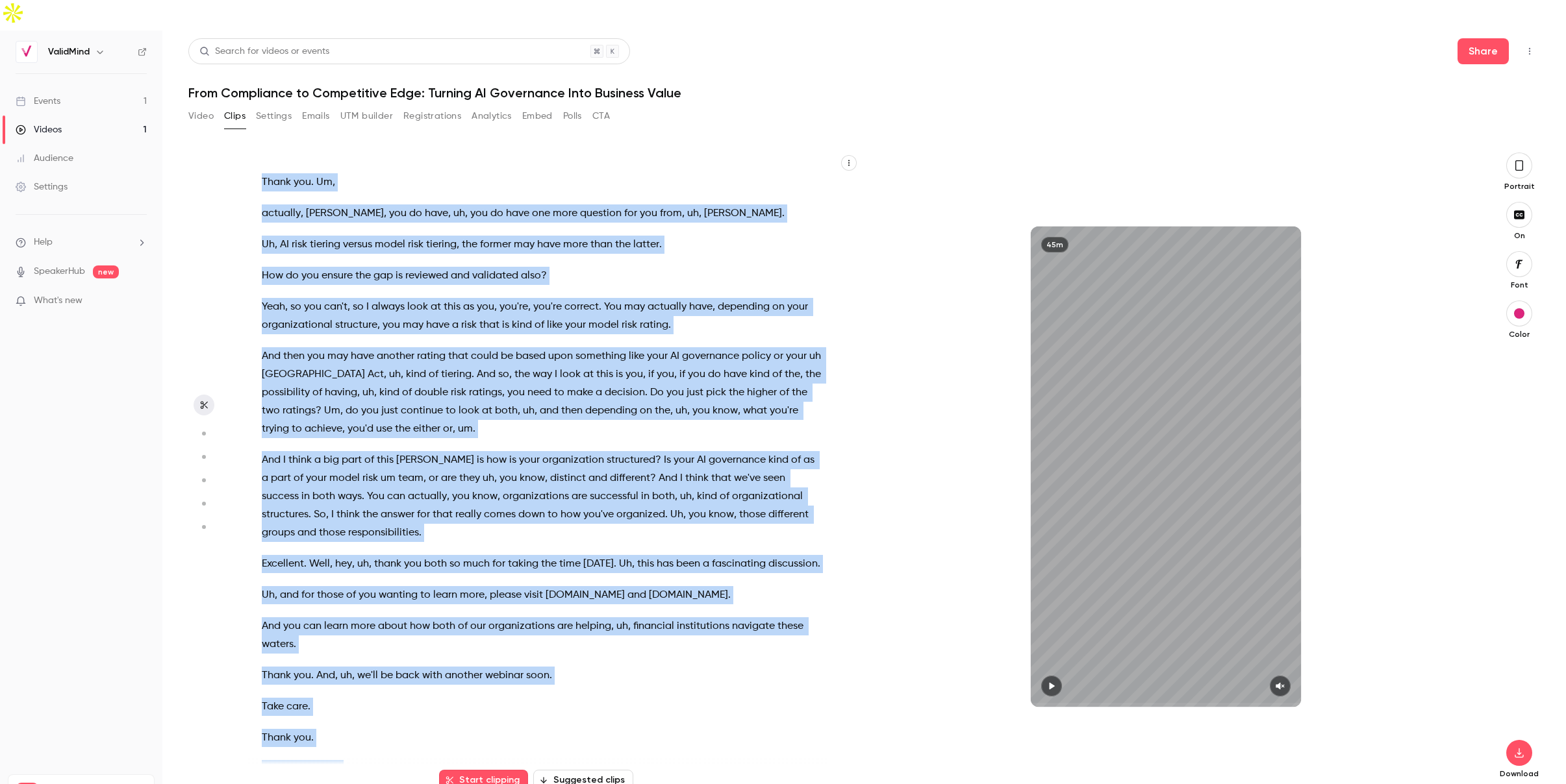
drag, startPoint x: 262, startPoint y: 144, endPoint x: 461, endPoint y: 706, distance: 596.2
click at [461, 706] on div "Hi and welcome everyone to the uh webinar uh hosted by Valid Mind and GFT um lo…" at bounding box center [549, 473] width 608 height 615
copy div "Hi and welcome everyone to the uh webinar uh hosted by Valid Mind and GFT um lo…"
click at [542, 106] on button "Embed" at bounding box center [537, 116] width 30 height 21
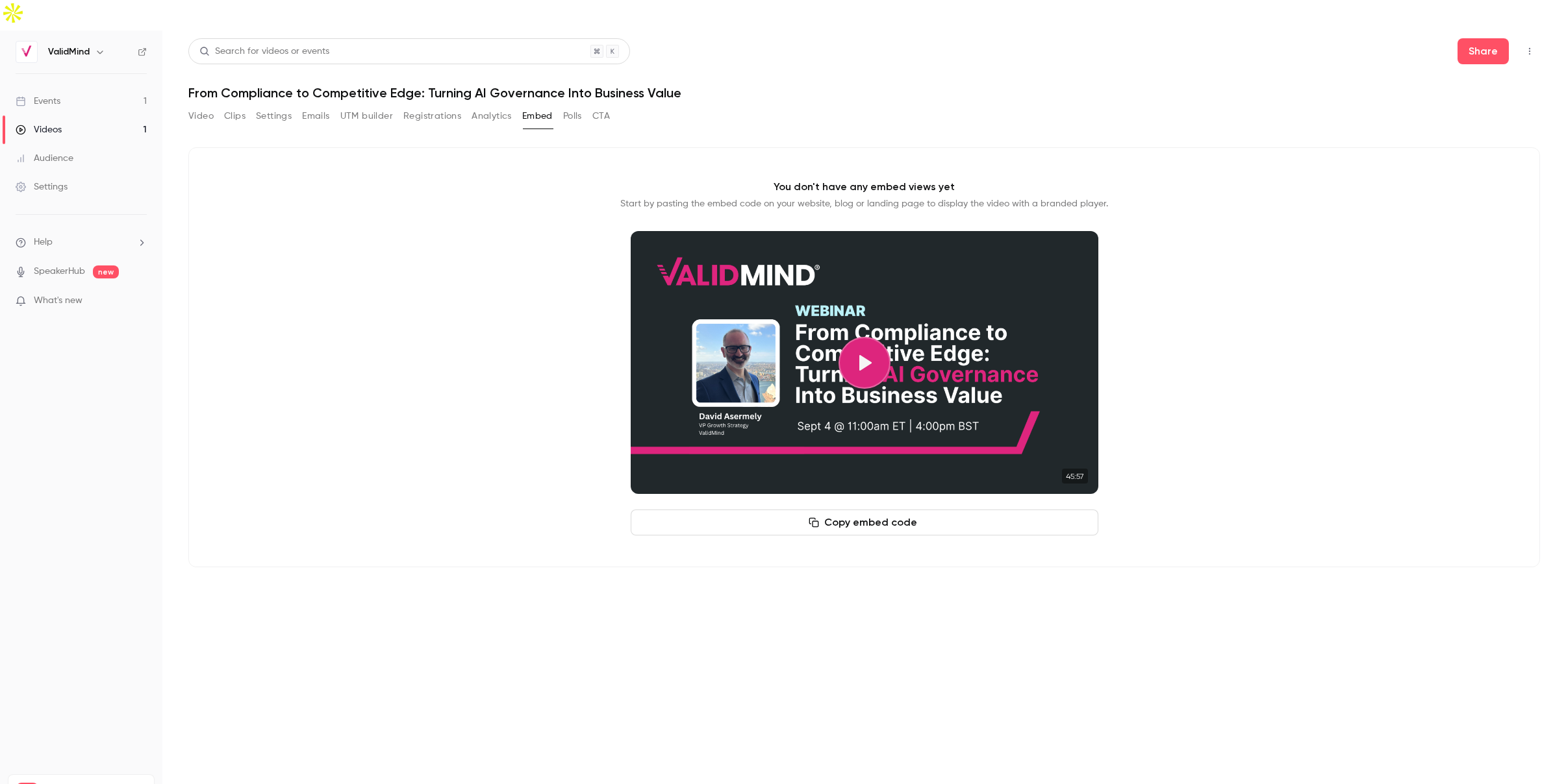
click at [857, 509] on button "Copy embed code" at bounding box center [864, 522] width 467 height 26
click at [546, 162] on div "You don't have any embed views yet Start by pasting the embed code on your webs…" at bounding box center [864, 357] width 1352 height 420
click at [487, 106] on button "Analytics" at bounding box center [492, 116] width 40 height 21
